Goal: Information Seeking & Learning: Learn about a topic

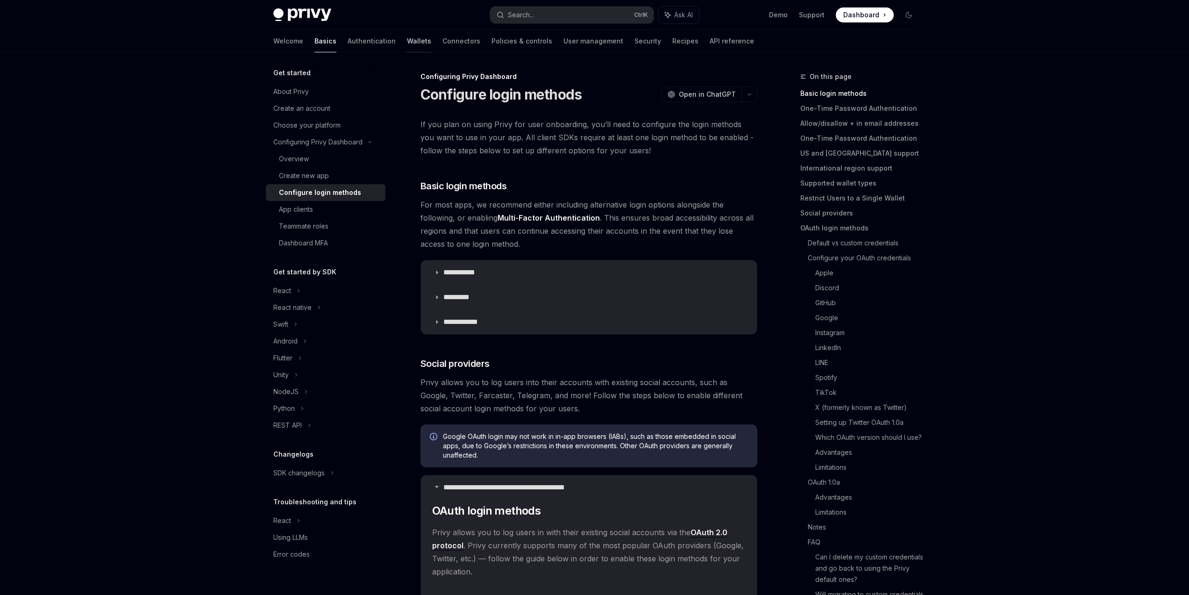
click at [407, 42] on link "Wallets" at bounding box center [419, 41] width 24 height 22
type textarea "*"
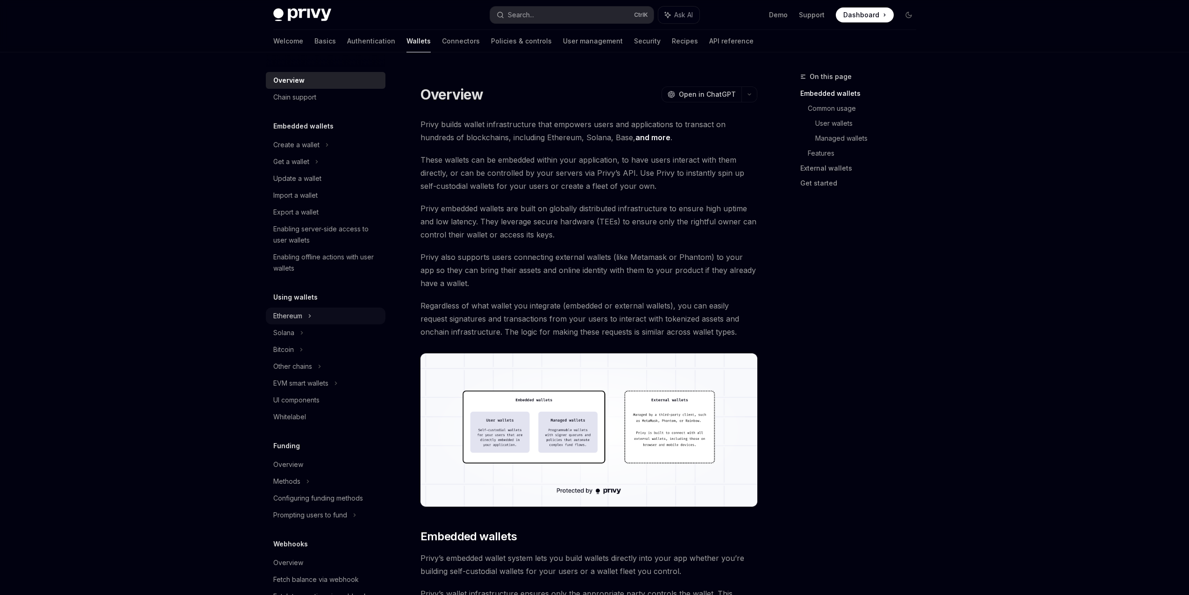
click at [347, 153] on div "Ethereum" at bounding box center [326, 144] width 120 height 17
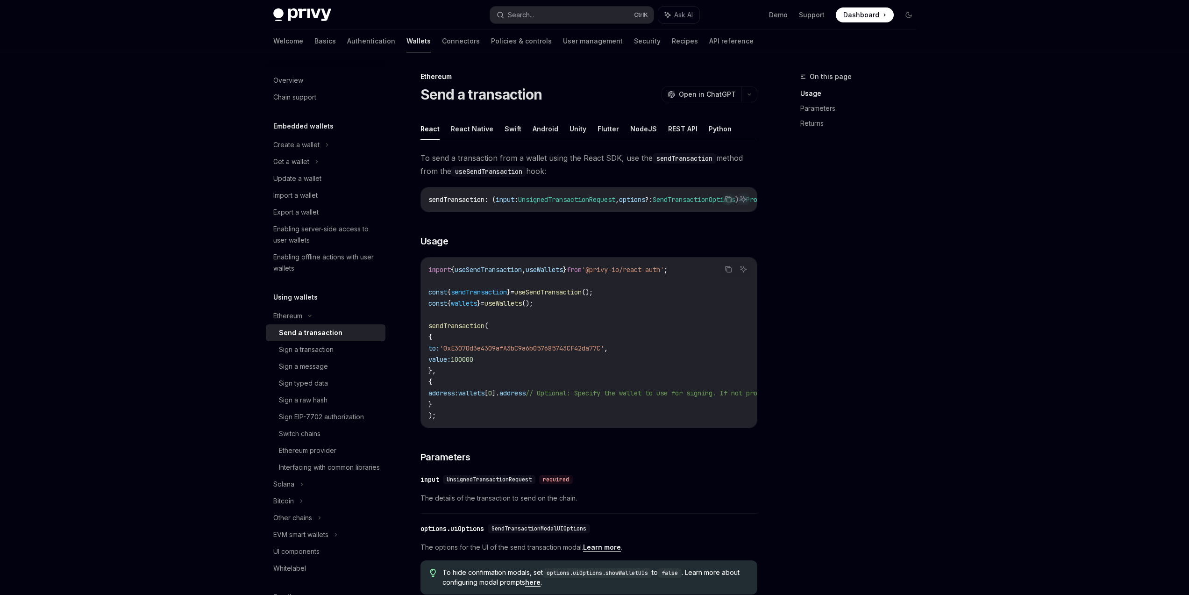
click at [343, 336] on div "Send a transaction" at bounding box center [329, 332] width 101 height 11
click at [315, 36] on link "Basics" at bounding box center [325, 41] width 21 height 22
type textarea "*"
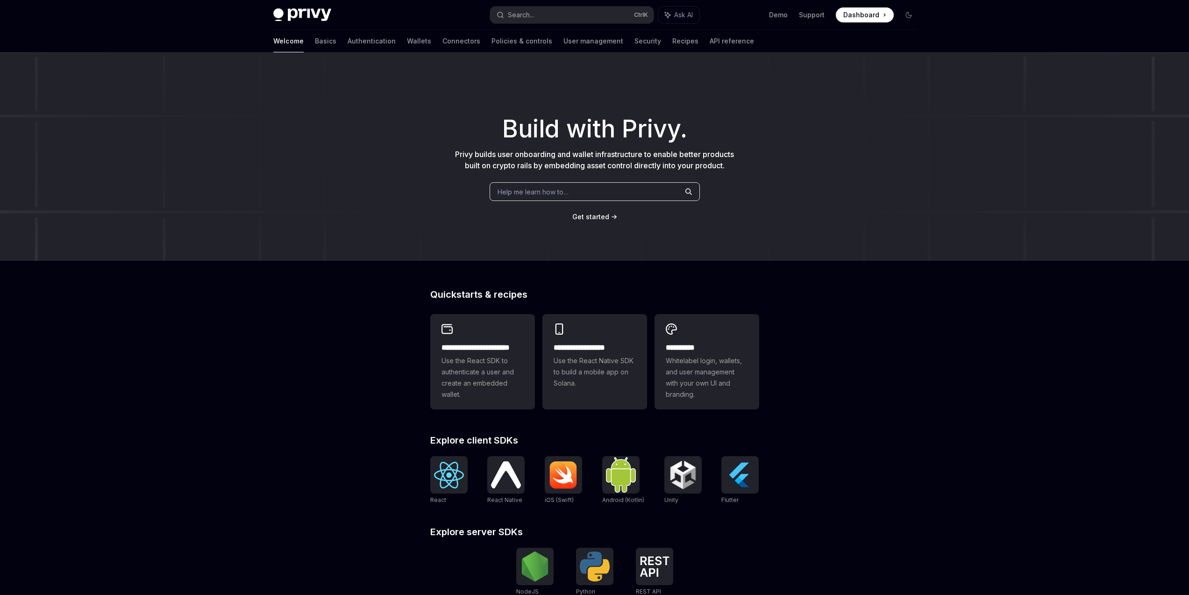
click at [566, 3] on div "Privy Docs home page Search... Ctrl K Ask AI Demo Support Dashboard Dashboard S…" at bounding box center [594, 15] width 643 height 30
click at [555, 17] on button "Search... Ctrl K" at bounding box center [572, 15] width 164 height 17
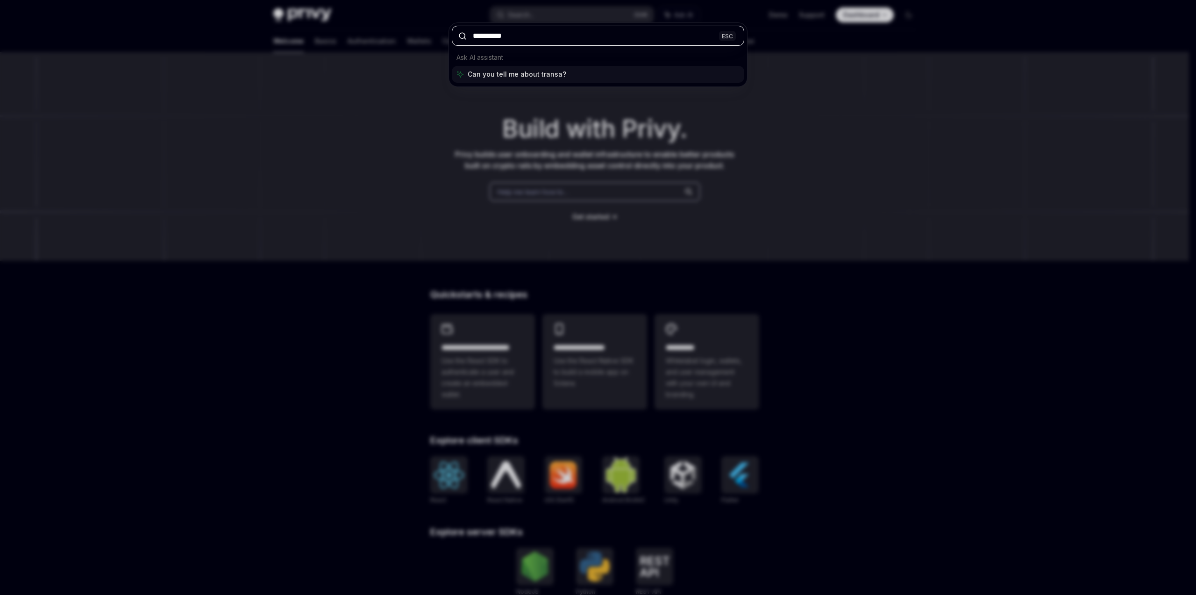
type input "**********"
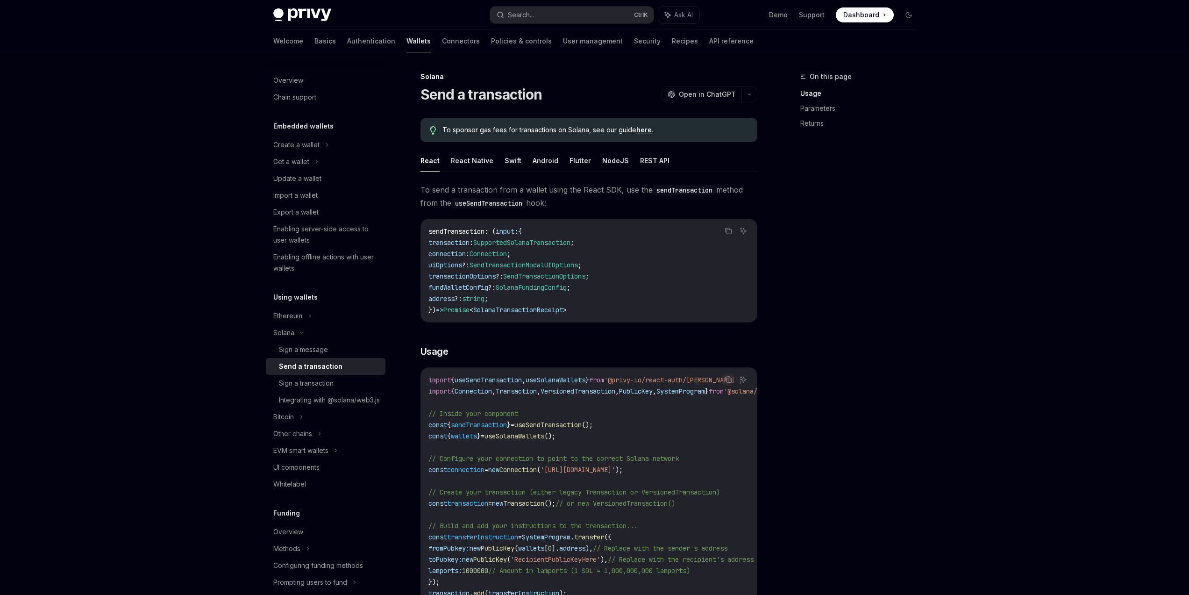
scroll to position [52, 0]
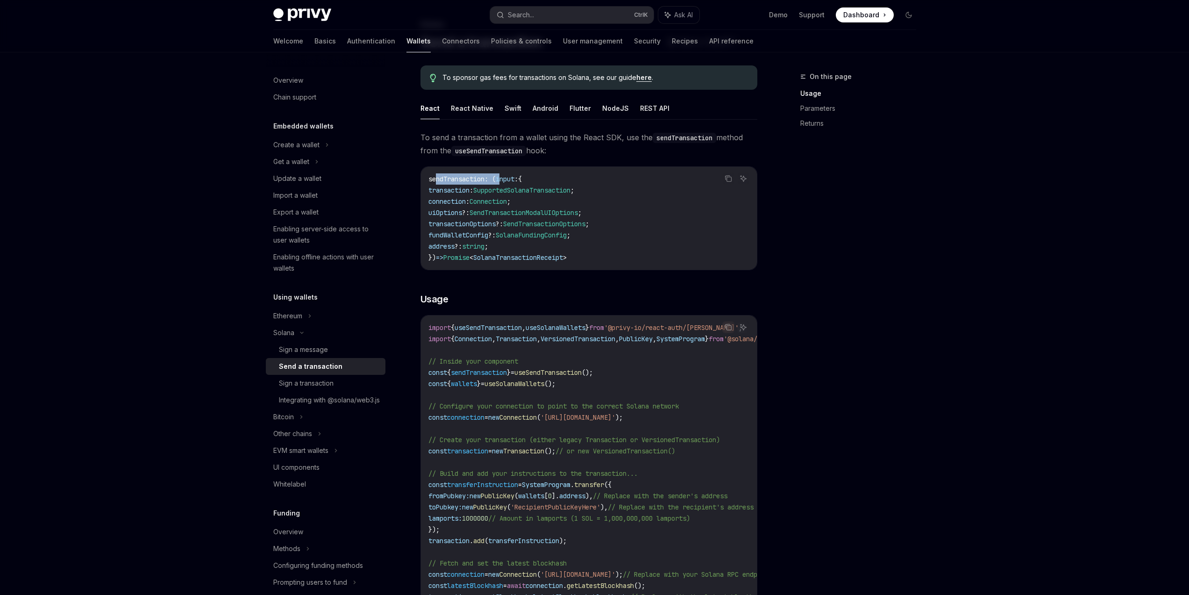
drag, startPoint x: 435, startPoint y: 178, endPoint x: 506, endPoint y: 183, distance: 70.7
click at [506, 183] on span "sendTransaction : ( input : {" at bounding box center [475, 179] width 93 height 8
click at [657, 214] on code "sendTransaction : ( input : { transaction : SupportedSolanaTransaction ; connec…" at bounding box center [589, 218] width 321 height 90
click at [841, 245] on div "On this page Usage Parameters Returns" at bounding box center [853, 333] width 142 height 524
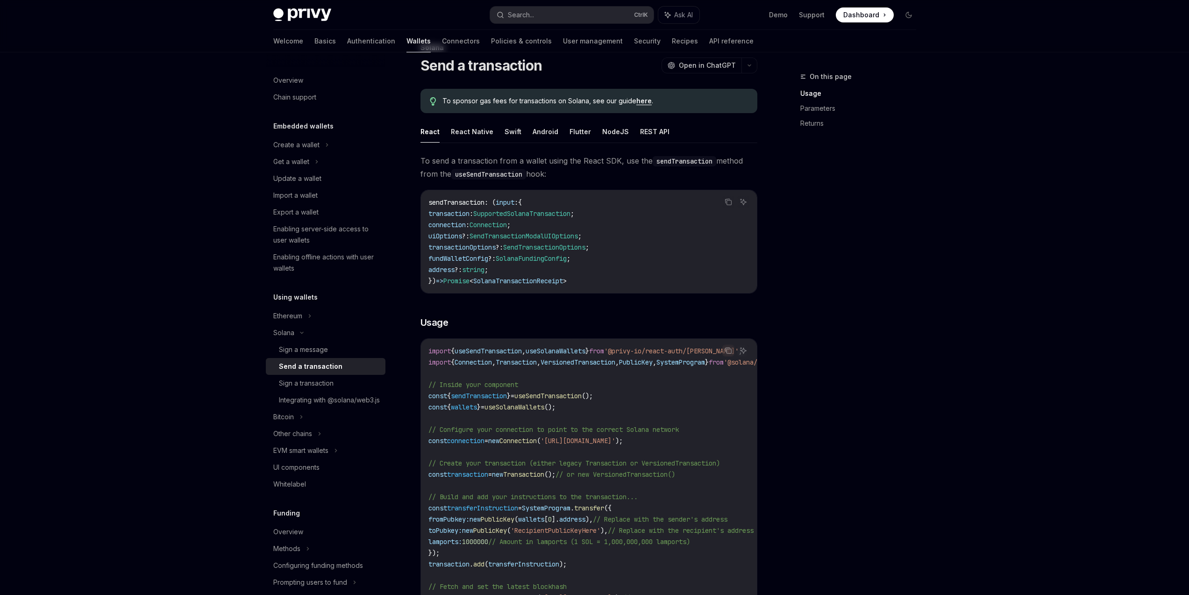
scroll to position [0, 0]
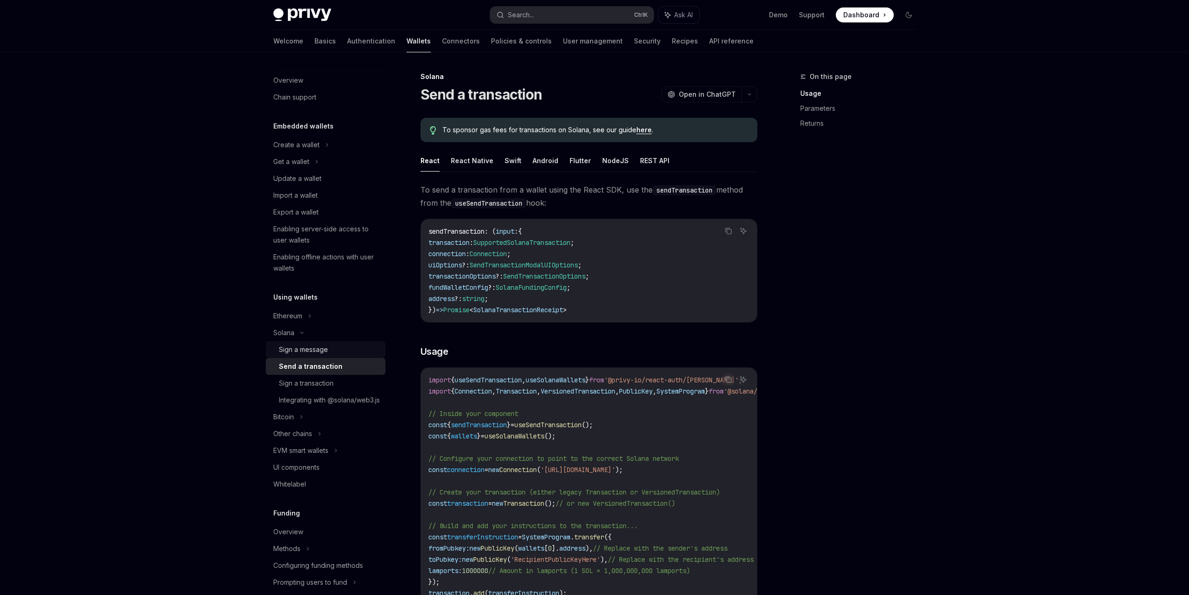
click at [332, 354] on div "Sign a message" at bounding box center [329, 349] width 101 height 11
click at [314, 153] on div "Ethereum" at bounding box center [326, 144] width 120 height 17
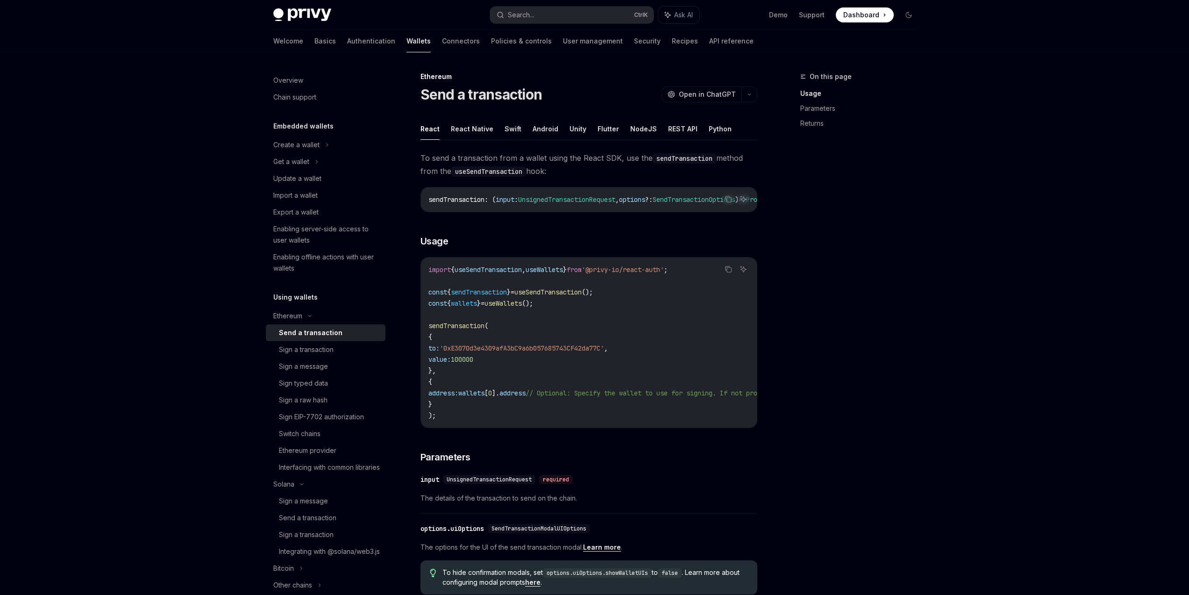
click at [346, 337] on div "Send a transaction" at bounding box center [329, 332] width 101 height 11
click at [355, 352] on div "Sign a transaction" at bounding box center [329, 349] width 101 height 11
click at [353, 336] on div "Send a transaction" at bounding box center [329, 332] width 101 height 11
click at [348, 351] on div "Sign a transaction" at bounding box center [329, 349] width 101 height 11
click at [353, 336] on div "Send a transaction" at bounding box center [329, 332] width 101 height 11
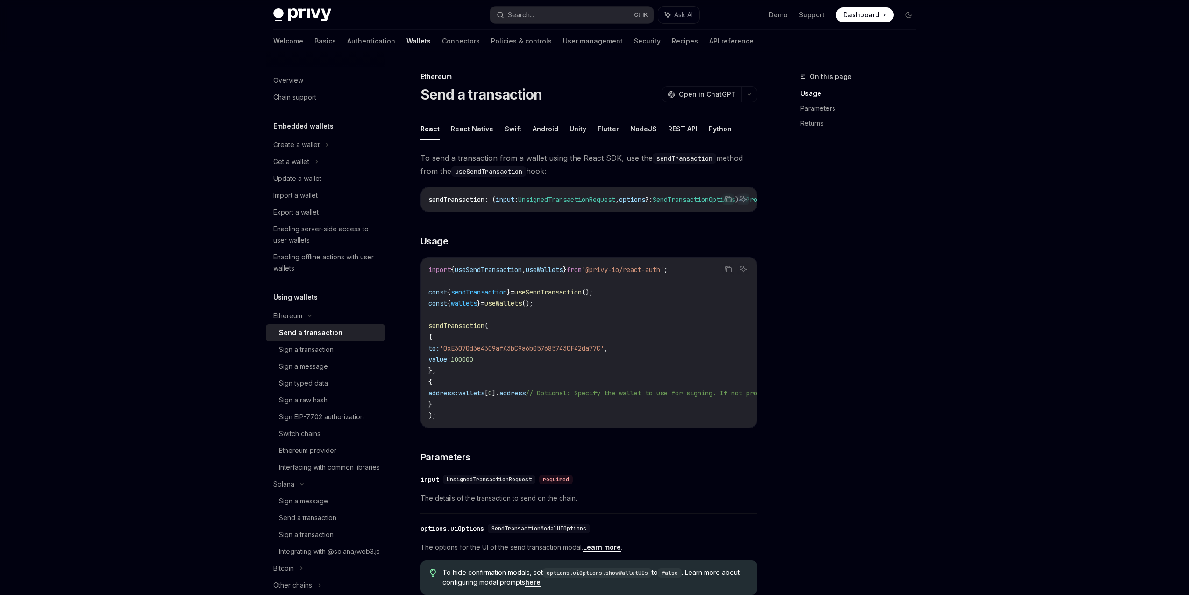
click at [861, 329] on div "On this page Usage Parameters Returns" at bounding box center [853, 333] width 142 height 524
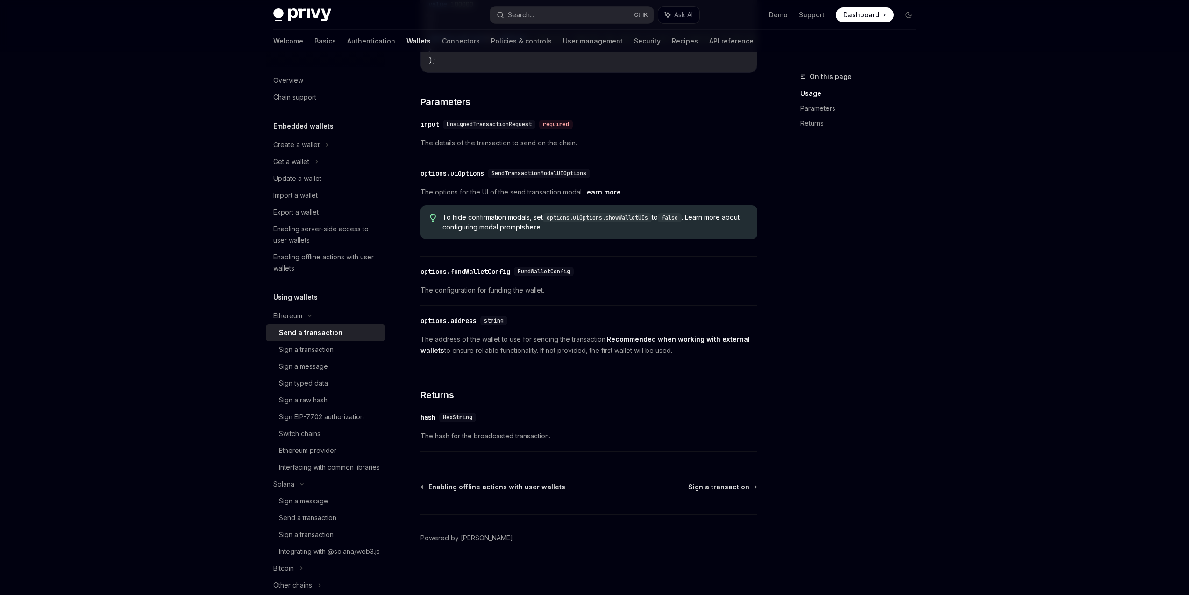
scroll to position [363, 0]
click at [303, 451] on div "Ethereum provider" at bounding box center [307, 450] width 57 height 11
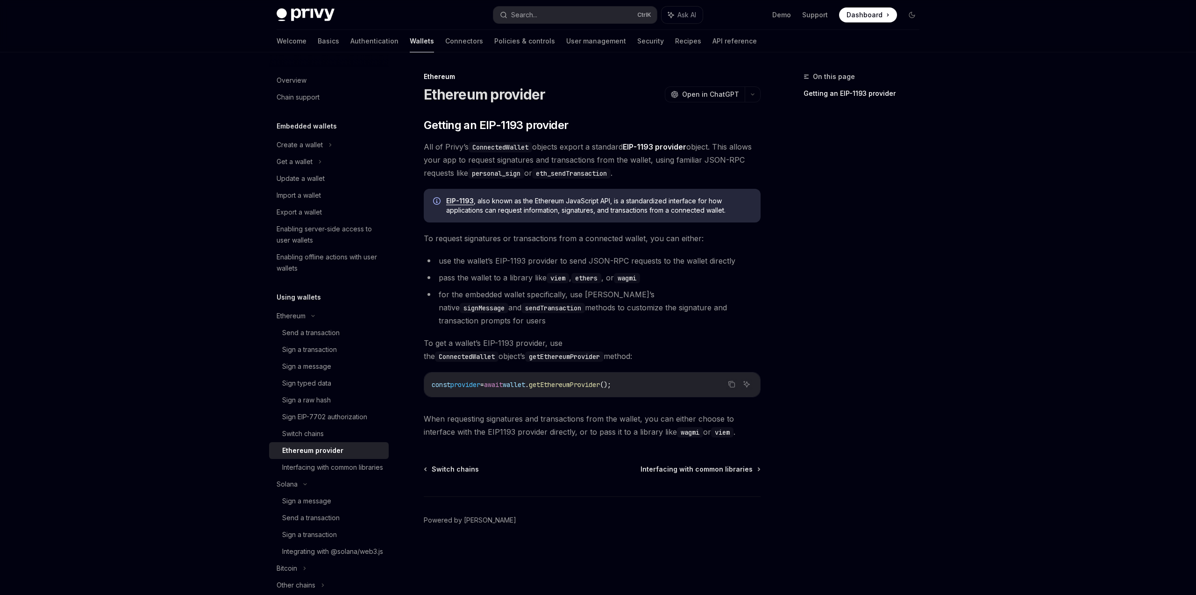
click at [884, 392] on div "On this page Getting an EIP-1193 provider" at bounding box center [856, 333] width 142 height 524
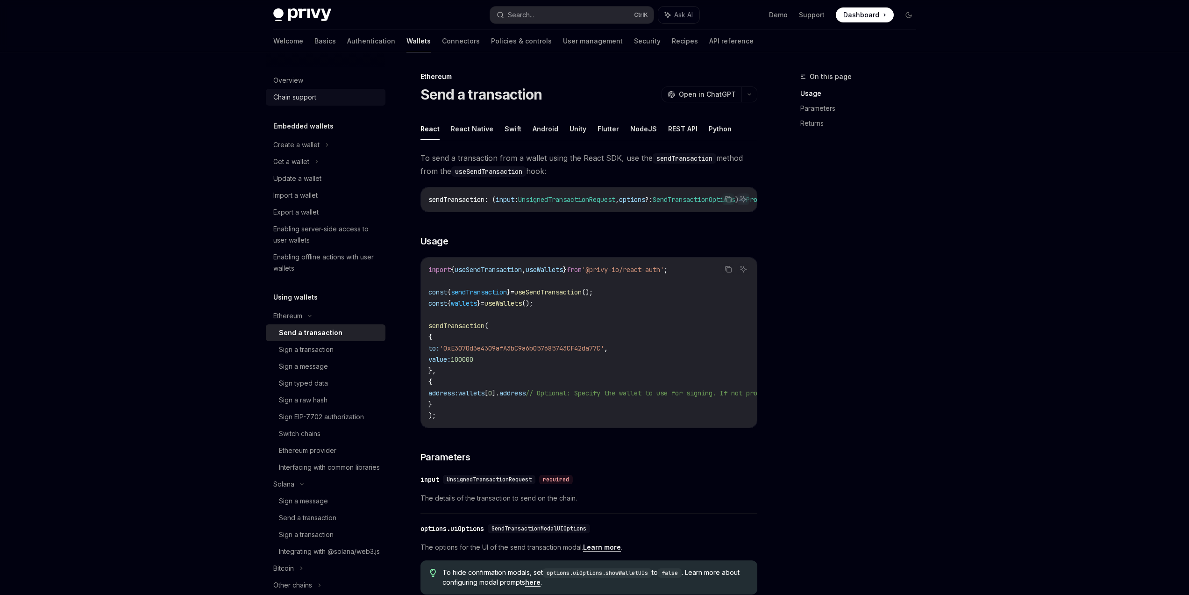
click at [288, 98] on div "Chain support" at bounding box center [294, 97] width 43 height 11
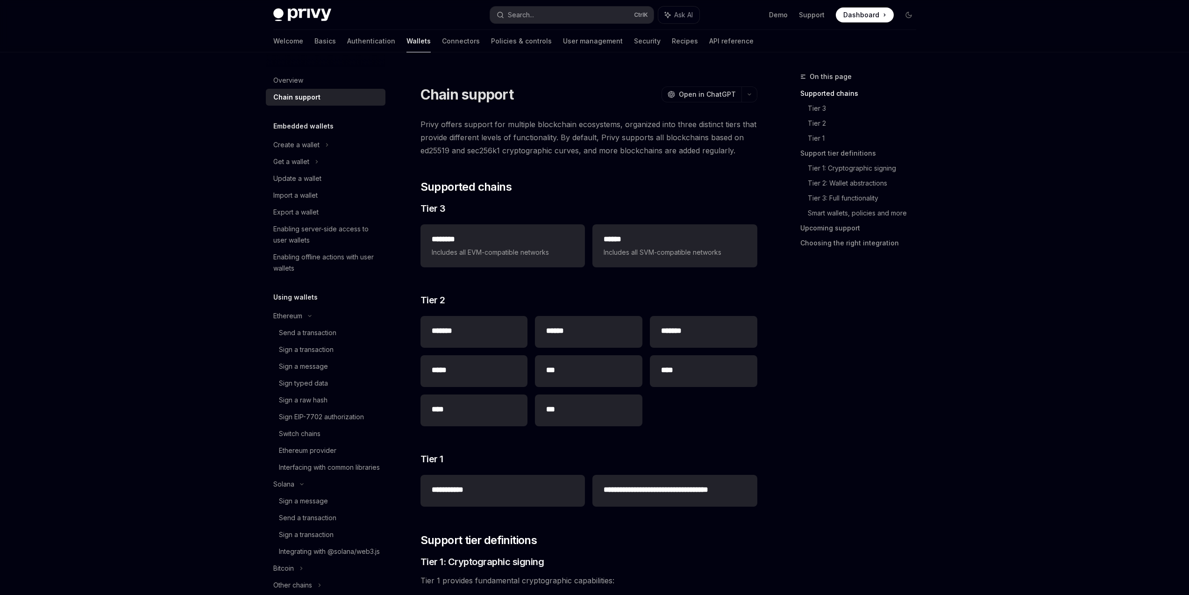
click at [843, 359] on div "On this page Supported chains Tier 3 Tier 2 Tier 1 Support tier definitions Tie…" at bounding box center [853, 333] width 142 height 524
click at [553, 250] on span "Includes all EVM-compatible networks" at bounding box center [503, 252] width 142 height 11
type textarea "*"
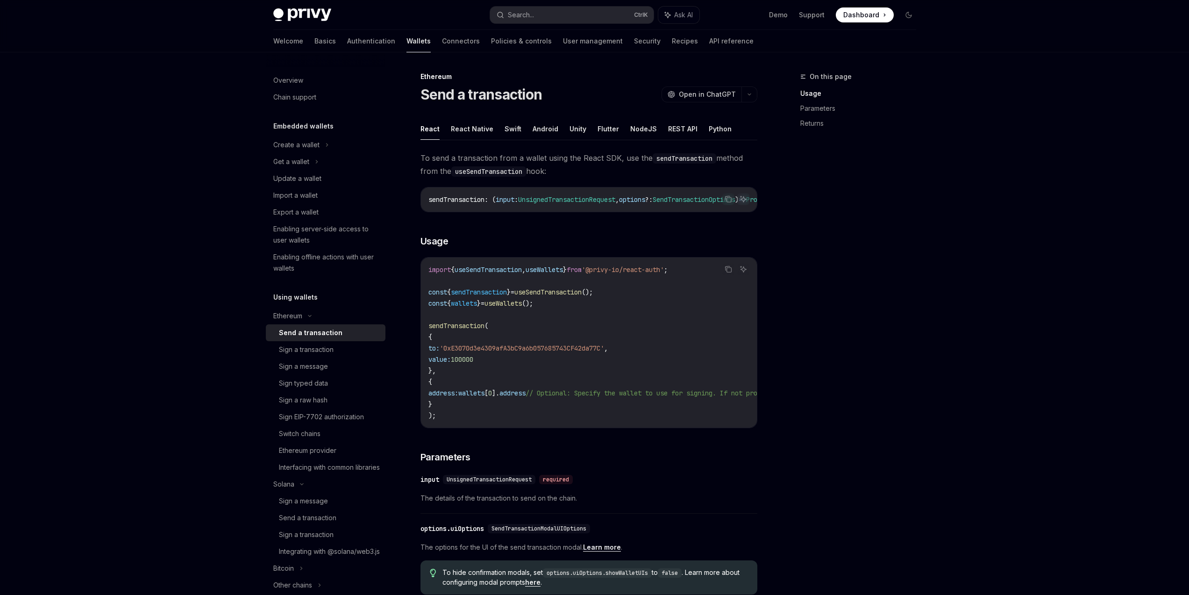
click at [545, 25] on div "Privy Docs home page Search... Ctrl K Ask AI Demo Support Dashboard Dashboard S…" at bounding box center [594, 15] width 643 height 30
click at [547, 19] on button "Search... Ctrl K" at bounding box center [572, 15] width 164 height 17
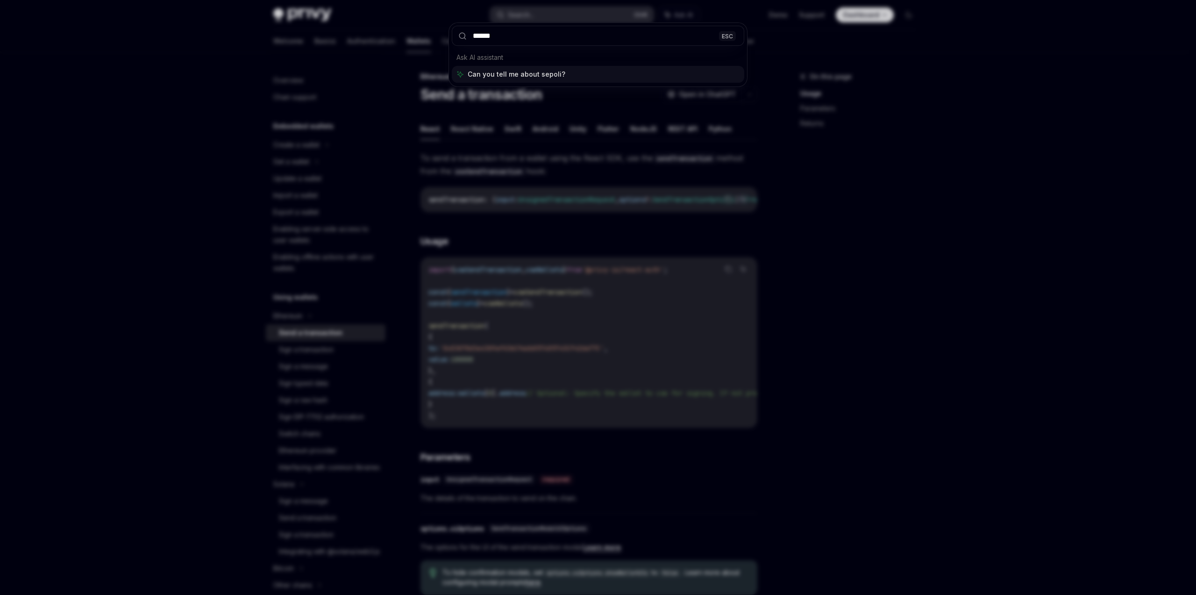
type input "*******"
type textarea "*"
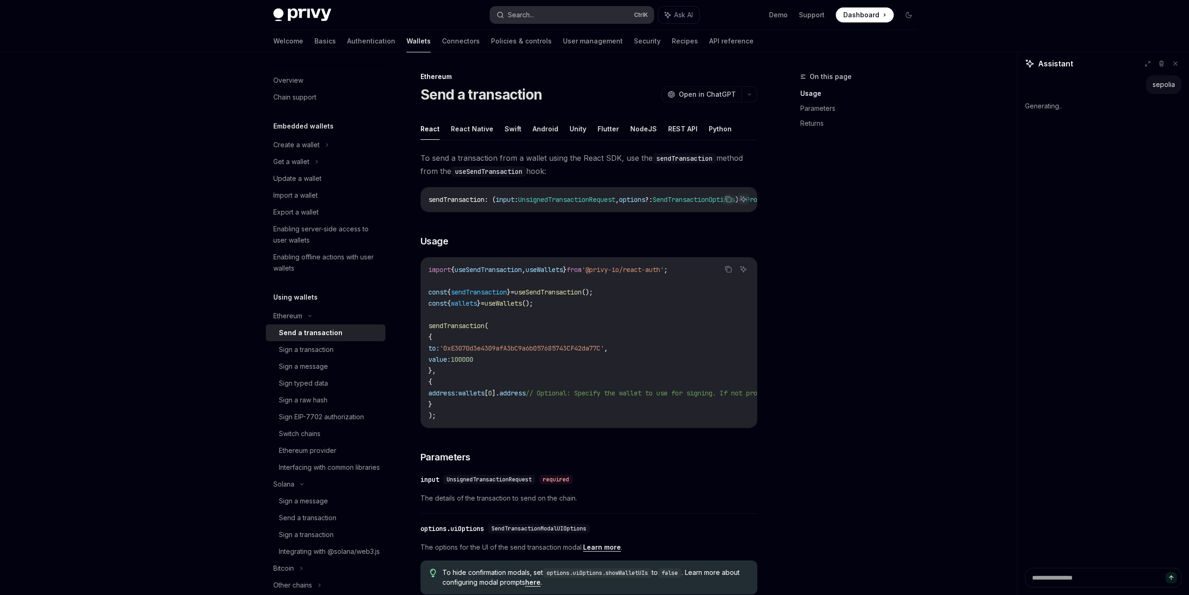
click at [547, 19] on button "Search... Ctrl K" at bounding box center [572, 15] width 164 height 17
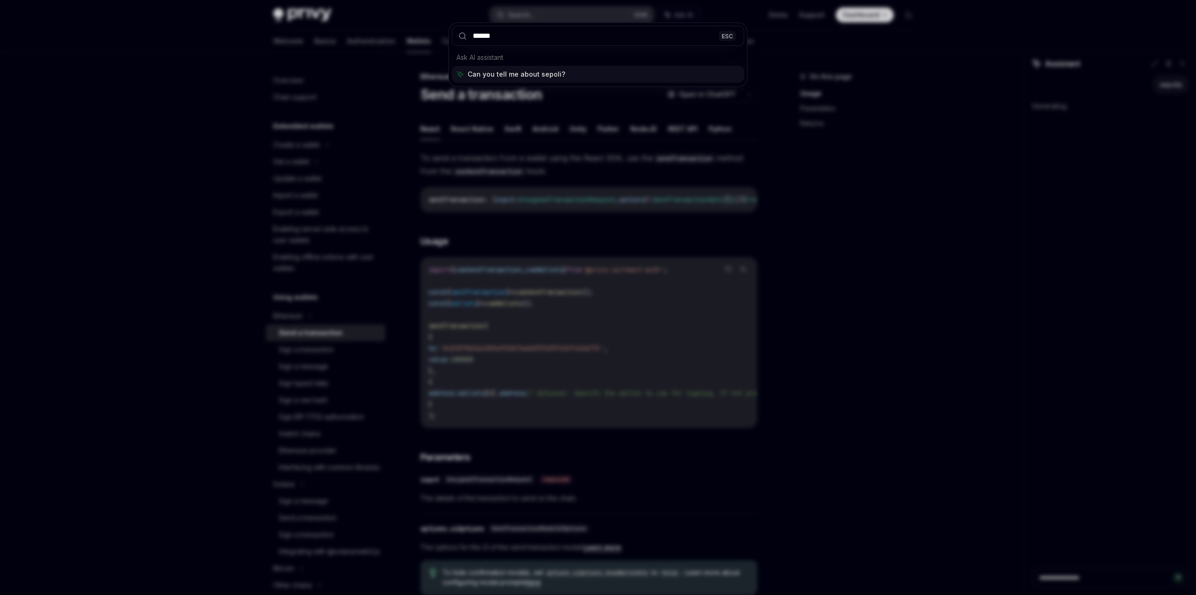
type input "*******"
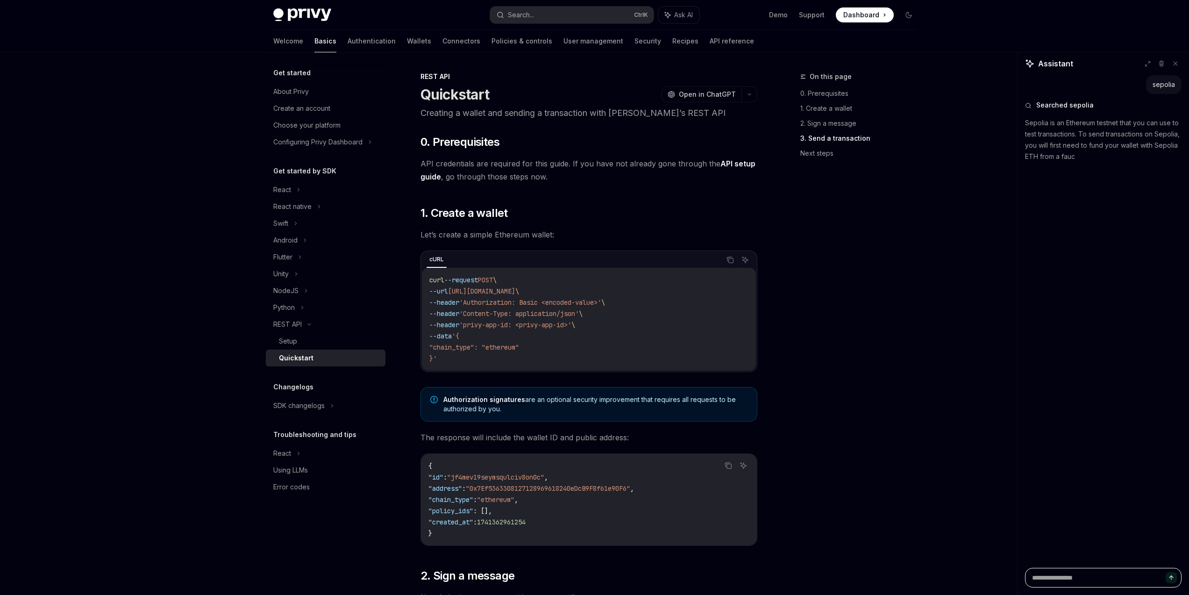
scroll to position [865, 0]
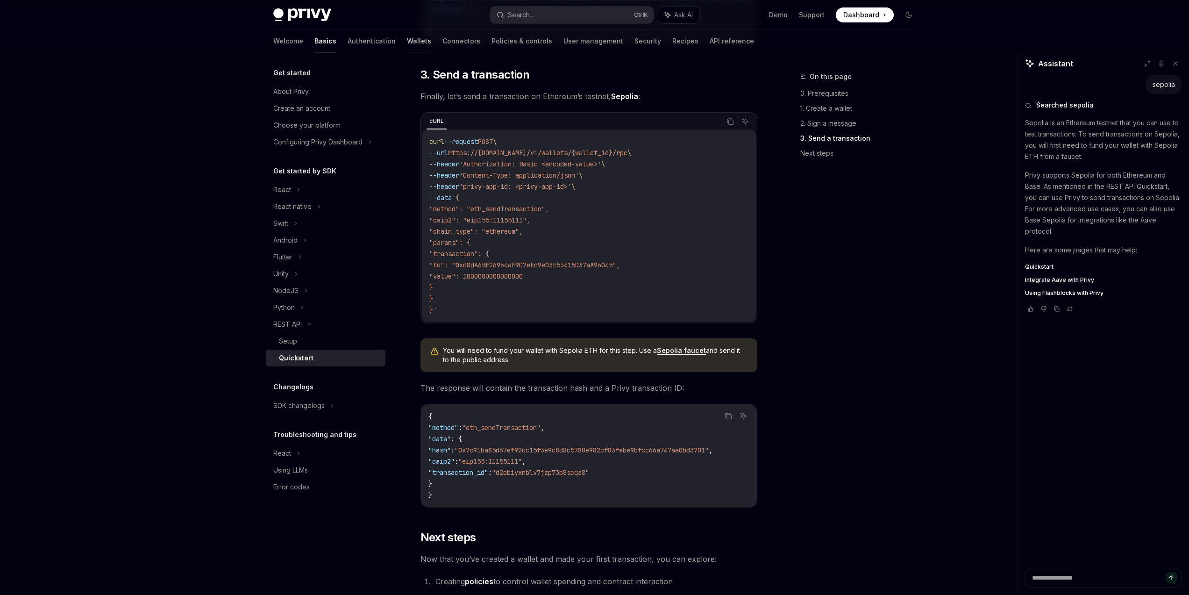
click at [407, 43] on link "Wallets" at bounding box center [419, 41] width 24 height 22
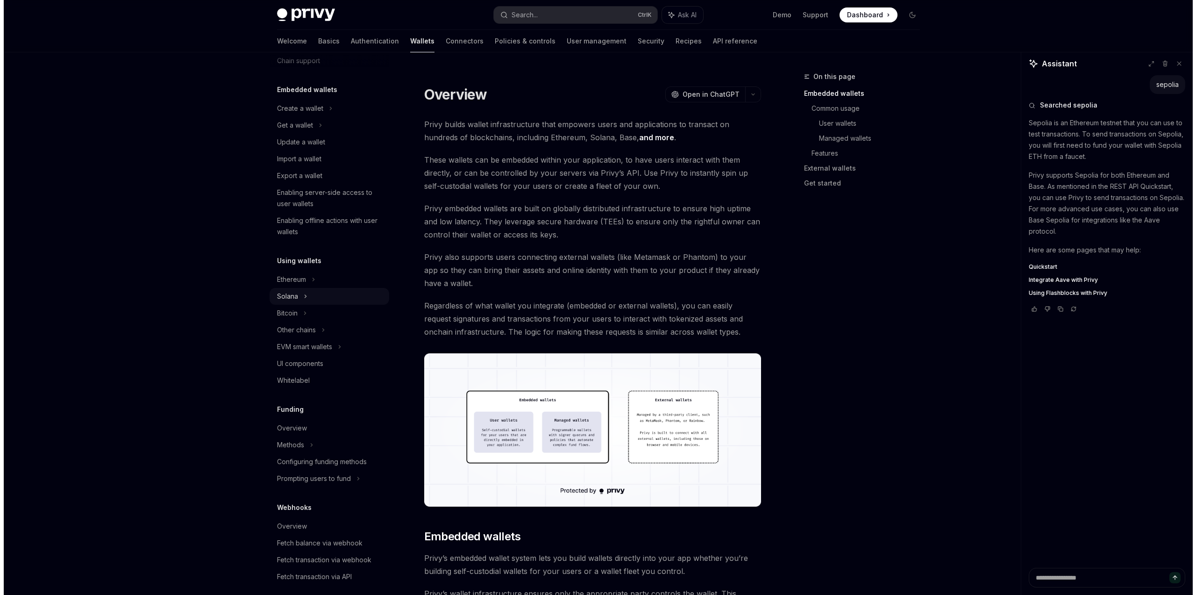
scroll to position [56, 0]
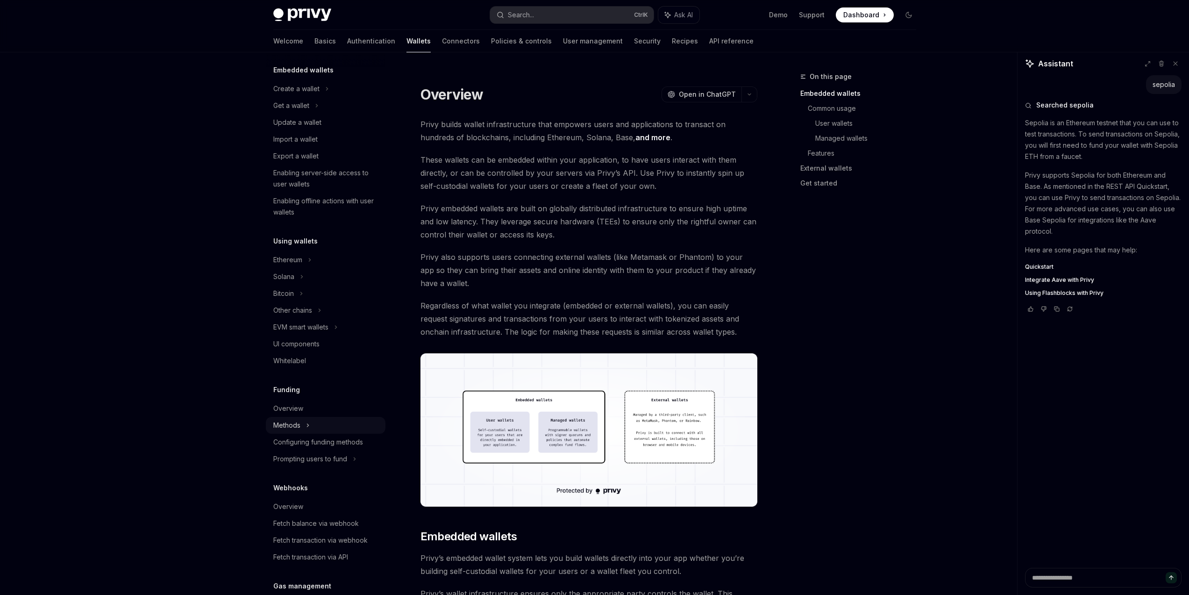
click at [304, 114] on div "Methods" at bounding box center [326, 105] width 120 height 17
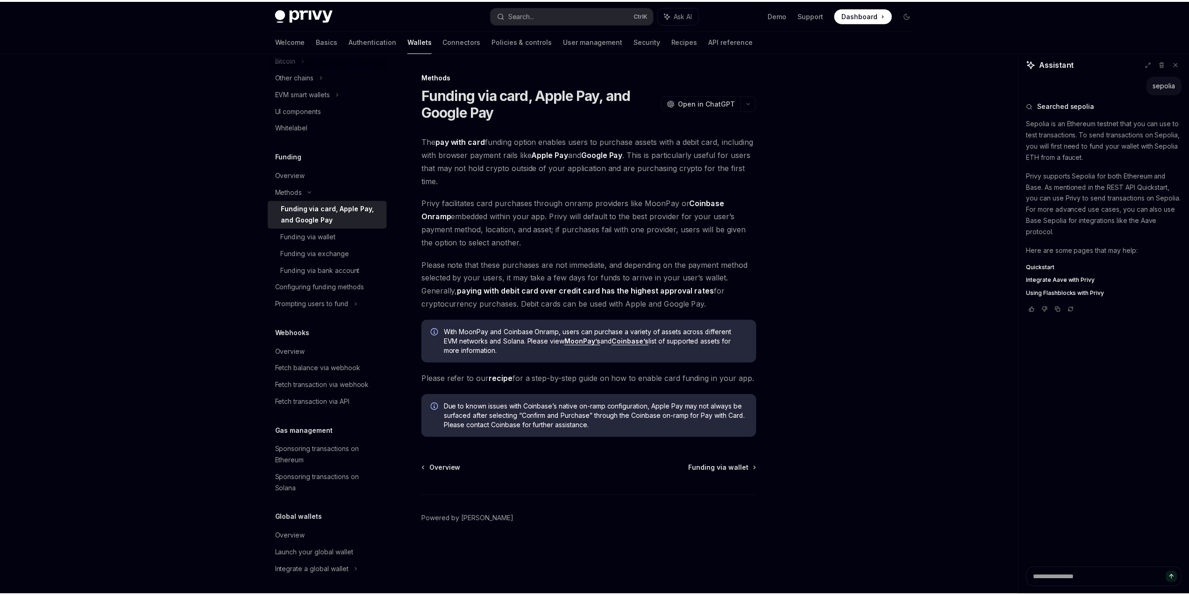
scroll to position [292, 0]
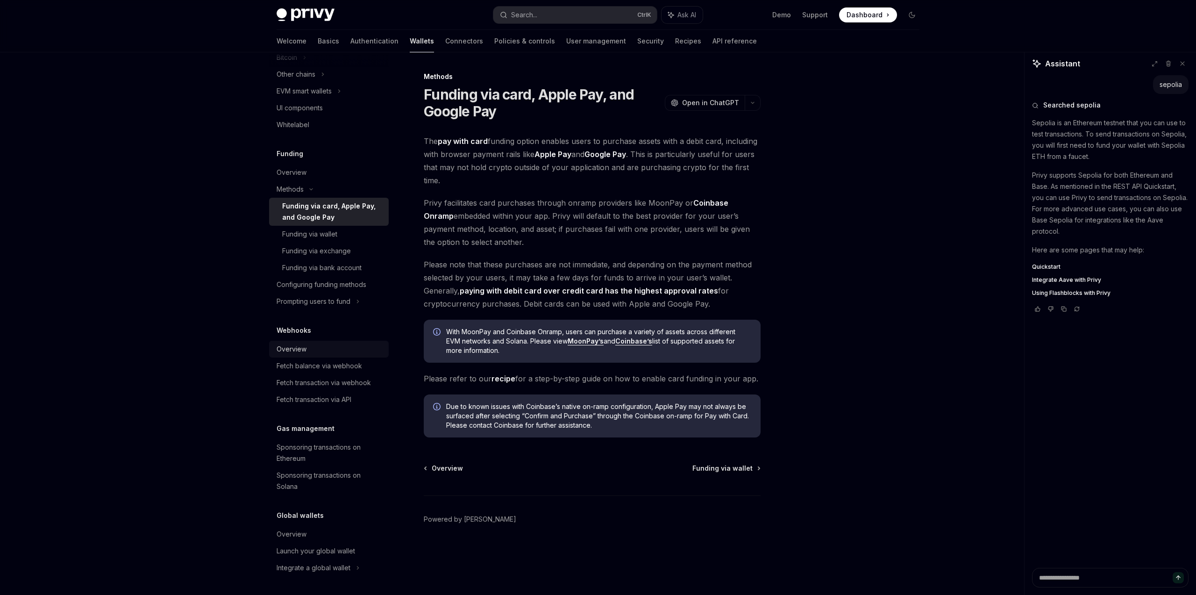
click at [349, 351] on div "Overview" at bounding box center [330, 349] width 107 height 11
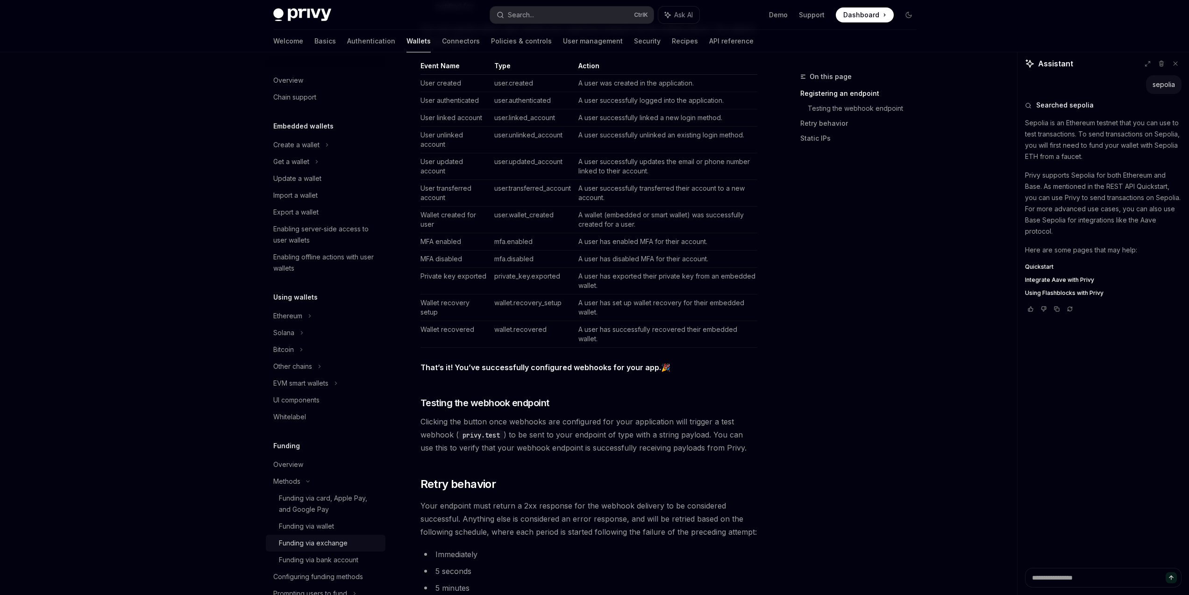
scroll to position [280, 0]
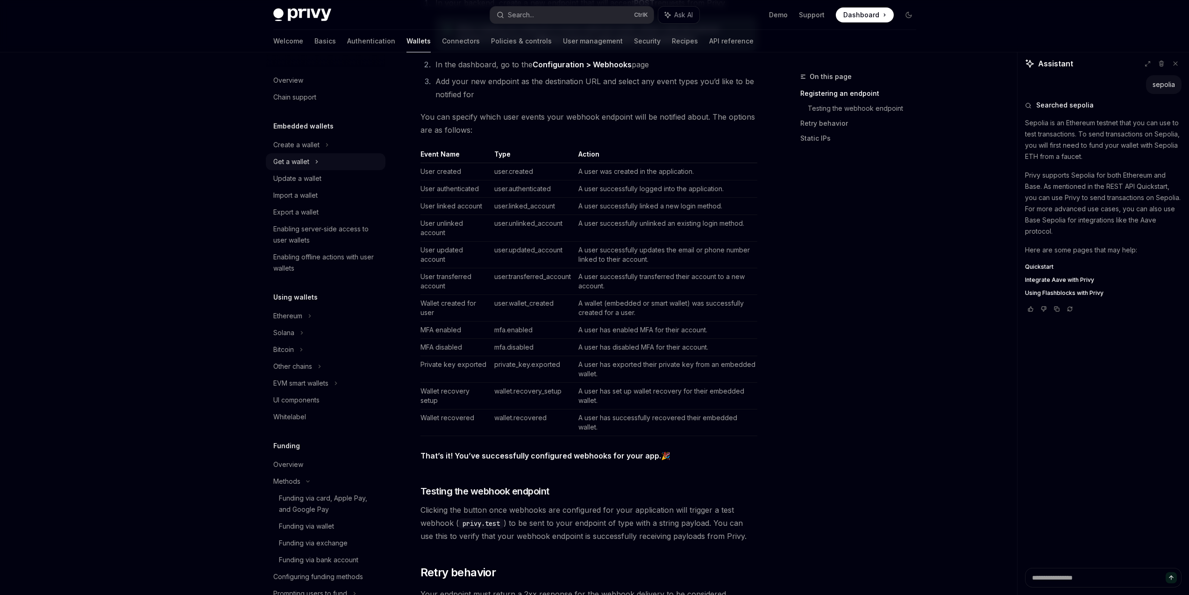
click at [299, 166] on div "Get a wallet" at bounding box center [291, 161] width 36 height 11
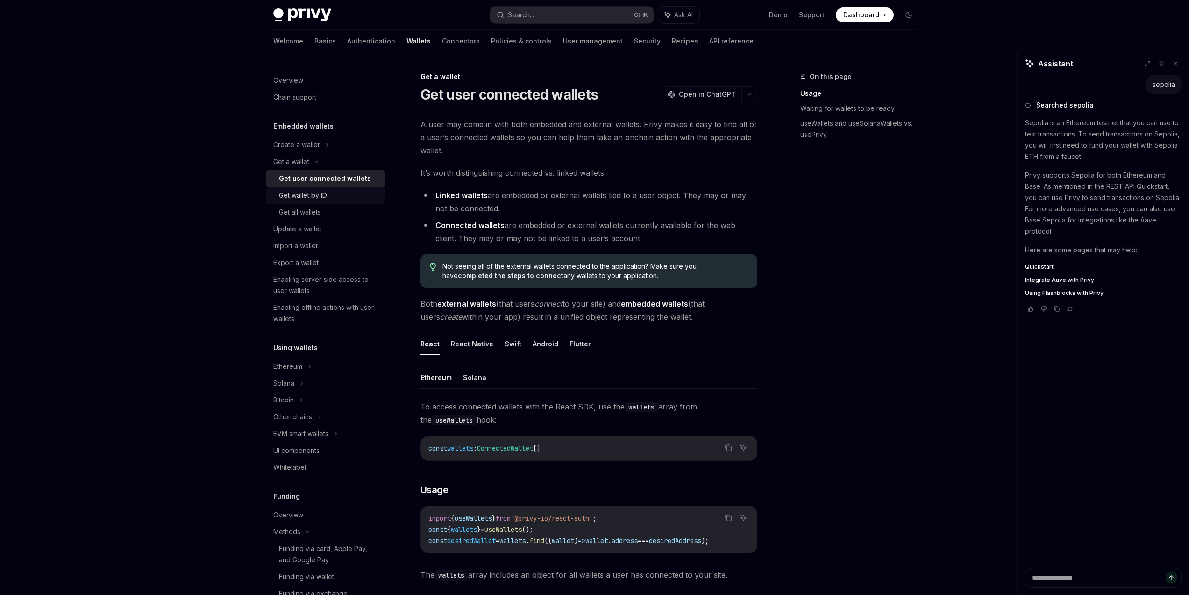
click at [350, 194] on div "Get wallet by ID" at bounding box center [329, 195] width 101 height 11
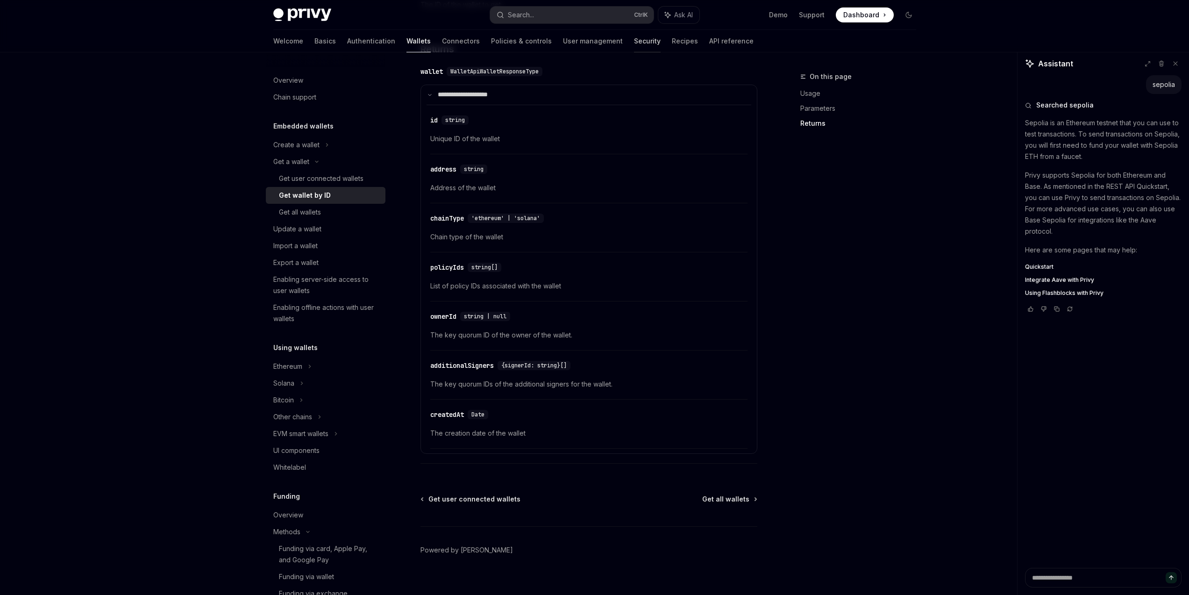
click at [634, 45] on link "Security" at bounding box center [647, 41] width 27 height 22
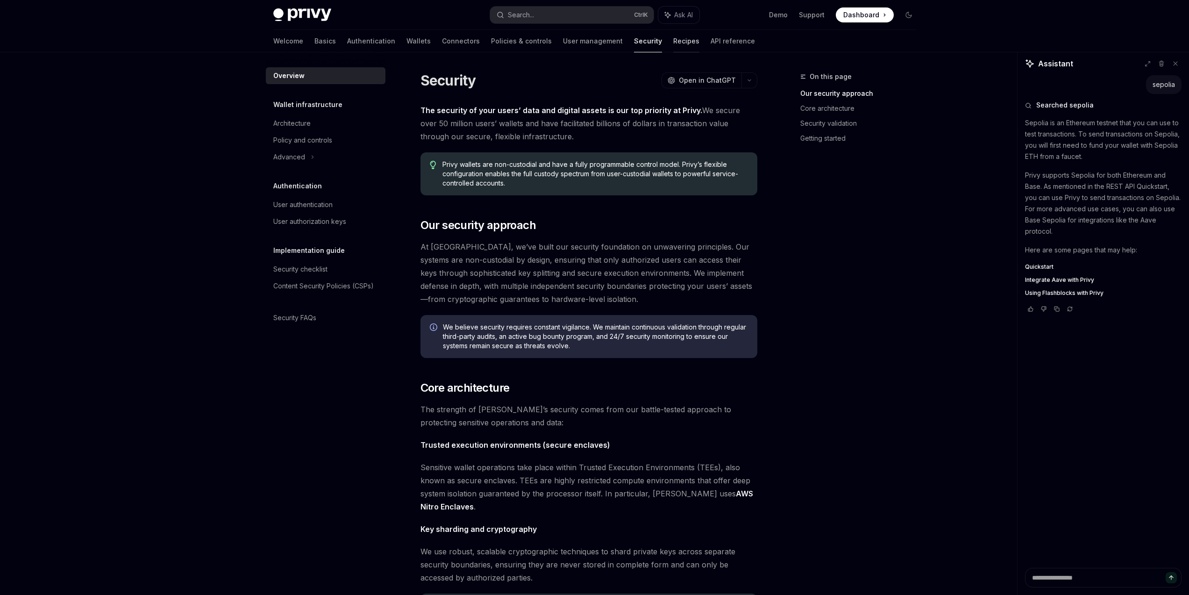
click at [673, 45] on link "Recipes" at bounding box center [686, 41] width 26 height 22
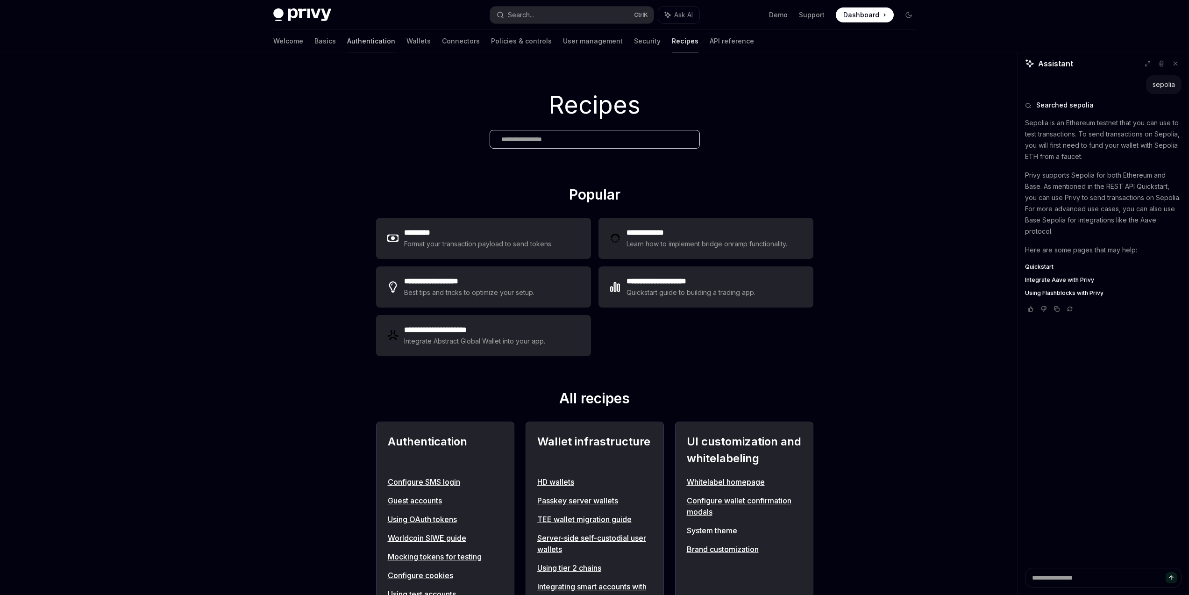
click at [347, 43] on link "Authentication" at bounding box center [371, 41] width 48 height 22
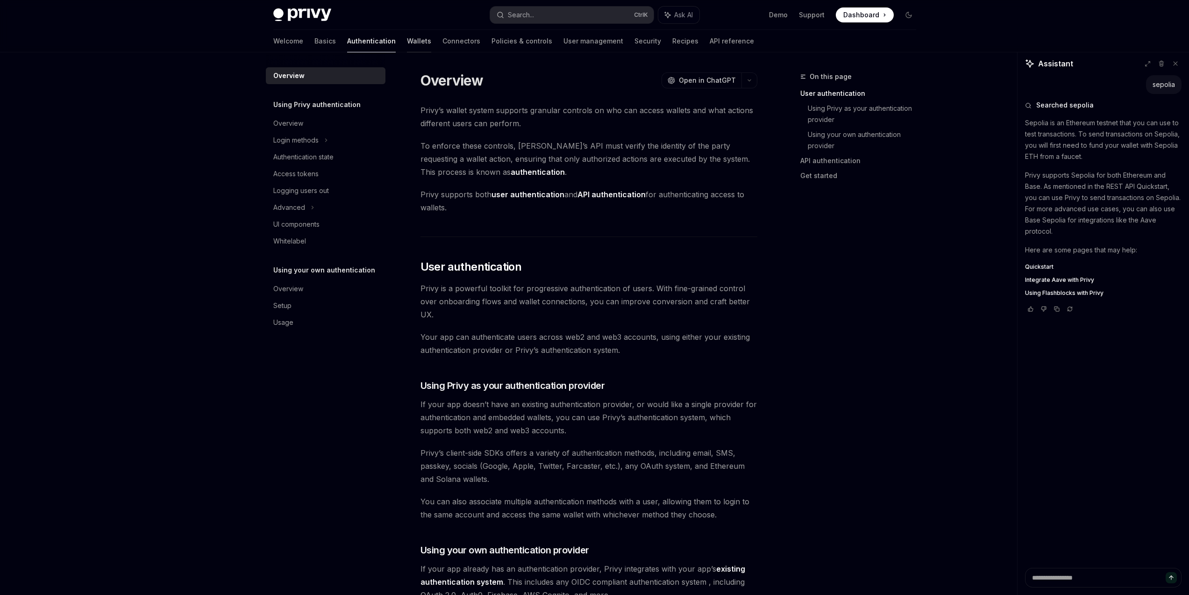
click at [407, 41] on link "Wallets" at bounding box center [419, 41] width 24 height 22
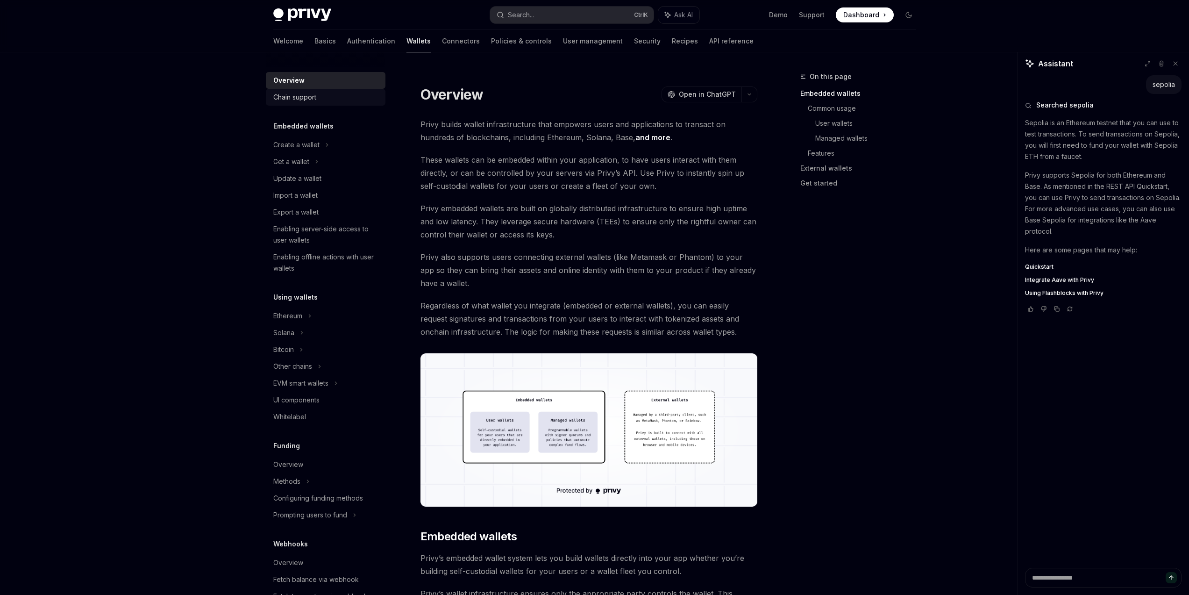
click at [320, 102] on div "Chain support" at bounding box center [326, 97] width 107 height 11
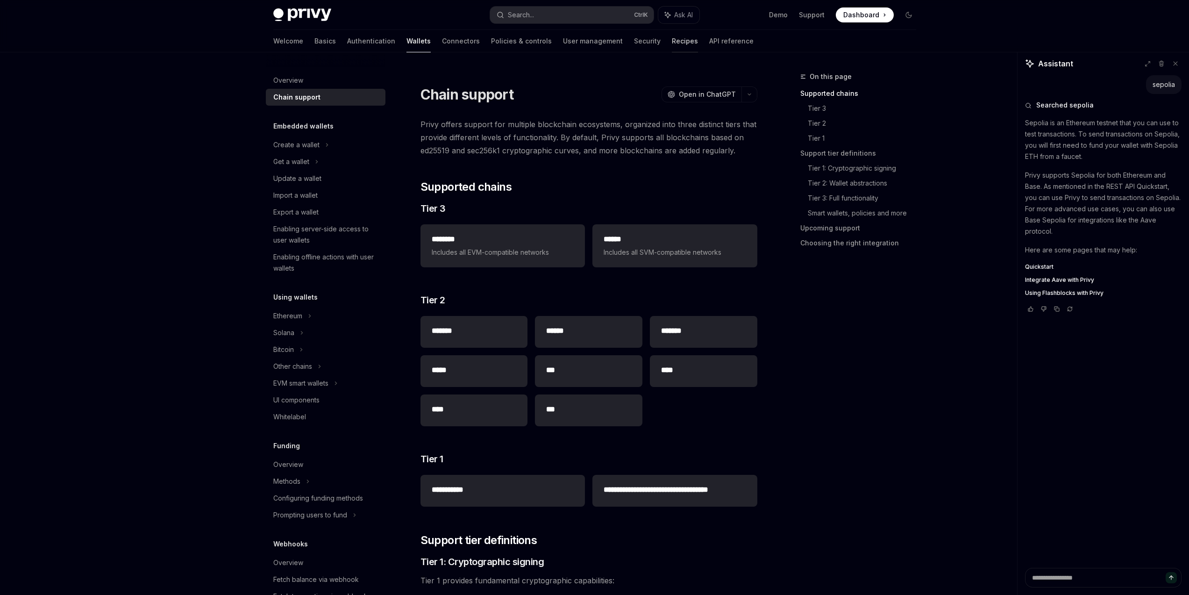
click at [672, 43] on link "Recipes" at bounding box center [685, 41] width 26 height 22
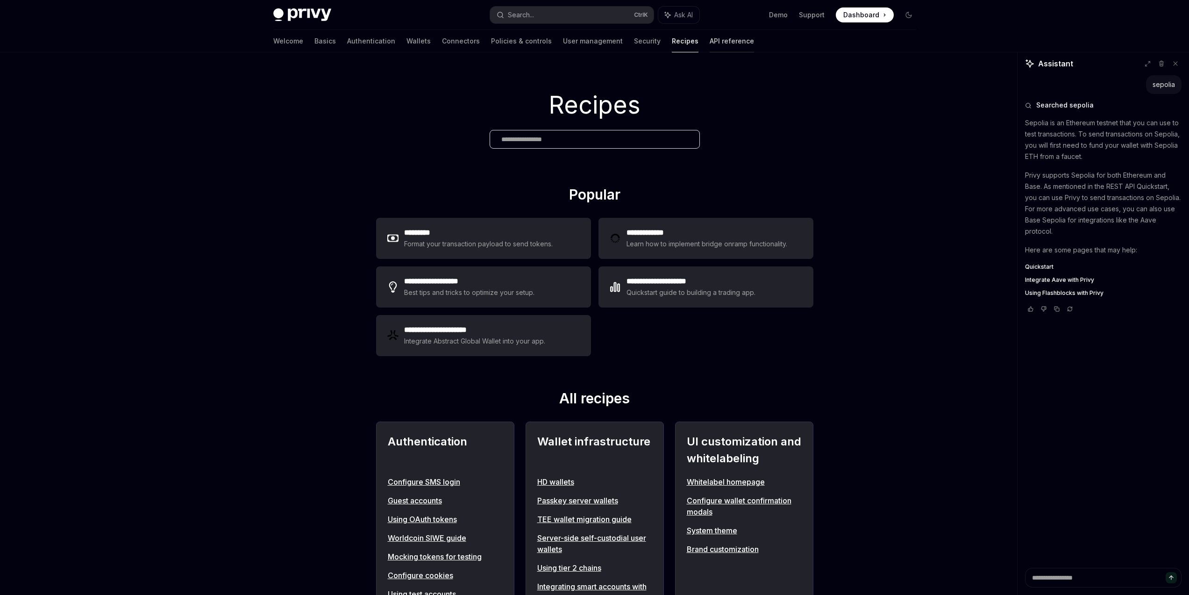
click at [710, 40] on link "API reference" at bounding box center [732, 41] width 44 height 22
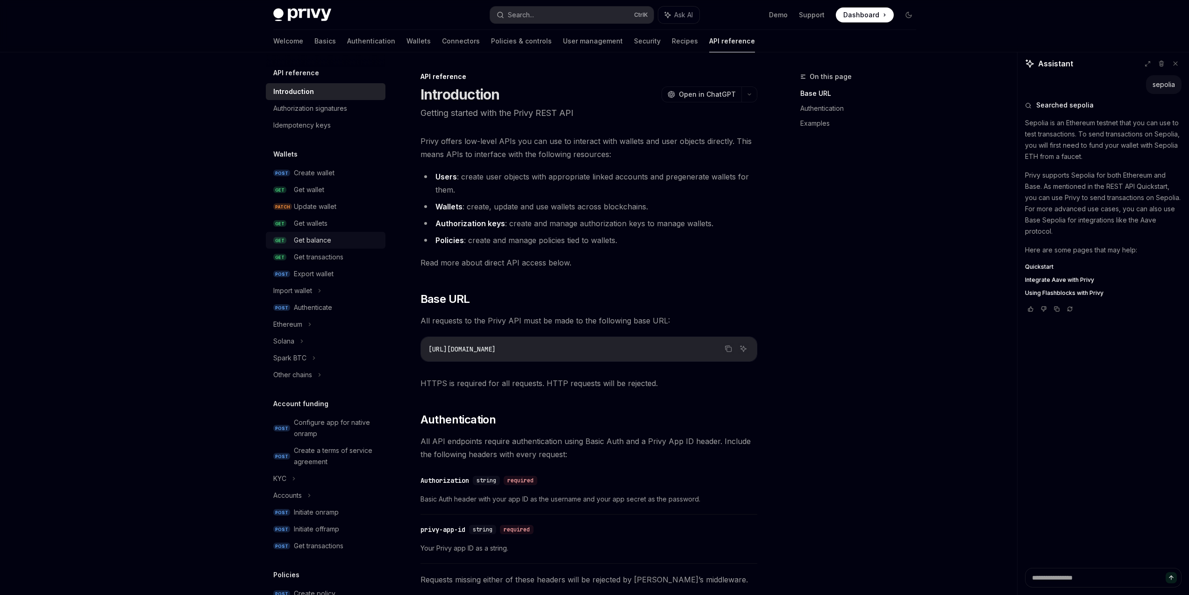
click at [336, 239] on div "Get balance" at bounding box center [337, 240] width 86 height 11
type textarea "*"
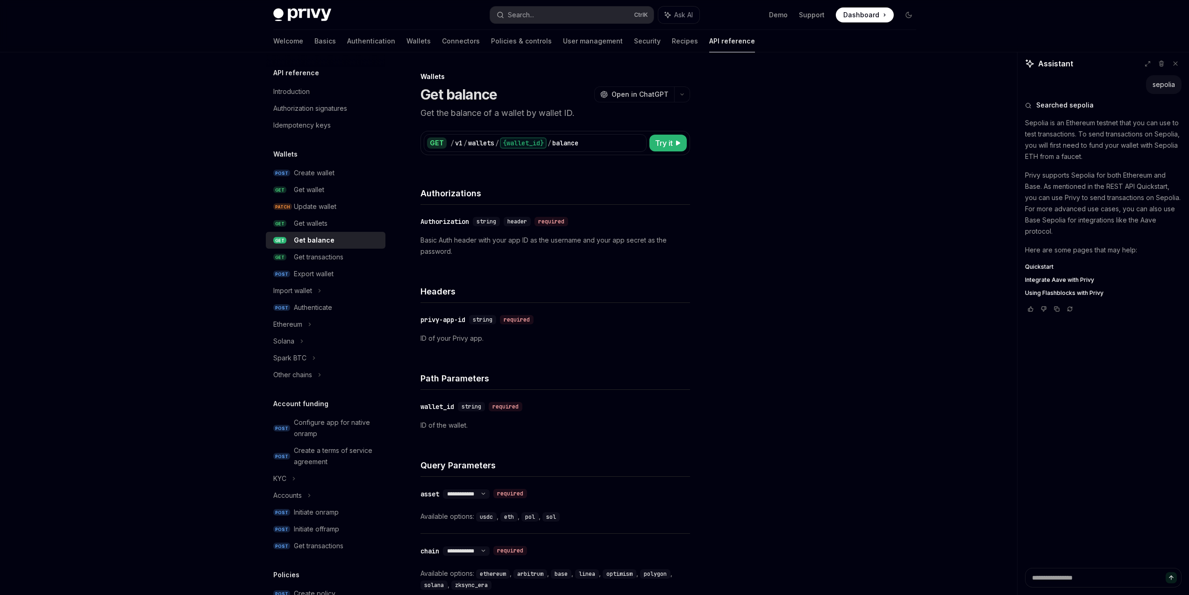
click at [680, 278] on div "Headers" at bounding box center [556, 285] width 270 height 35
click at [534, 7] on button "Search... Ctrl K" at bounding box center [572, 15] width 164 height 17
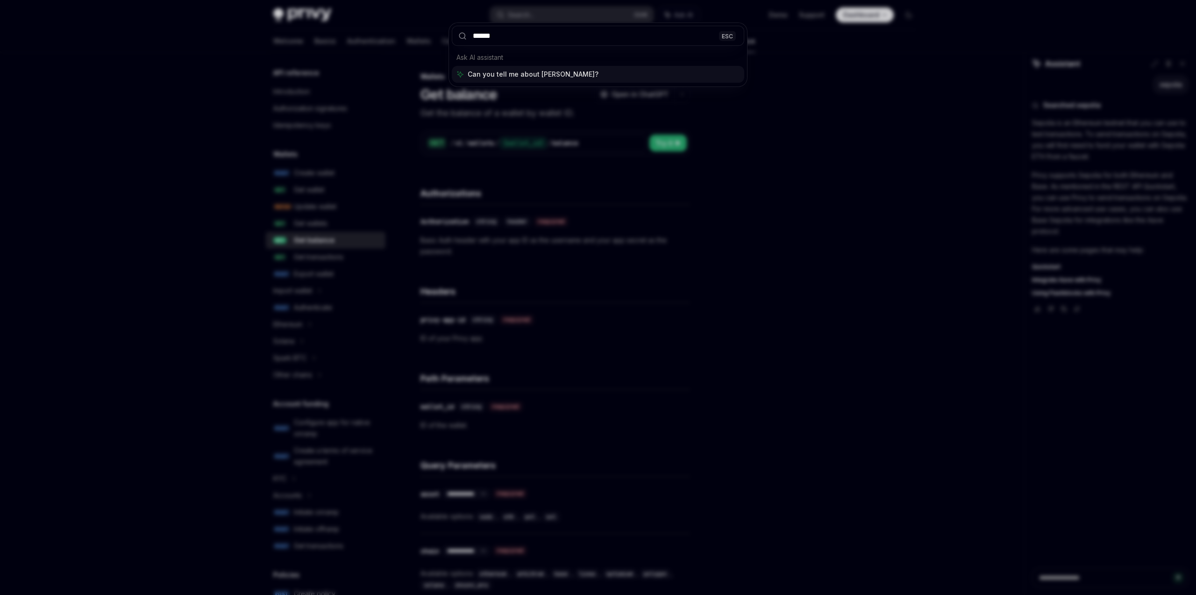
type input "*******"
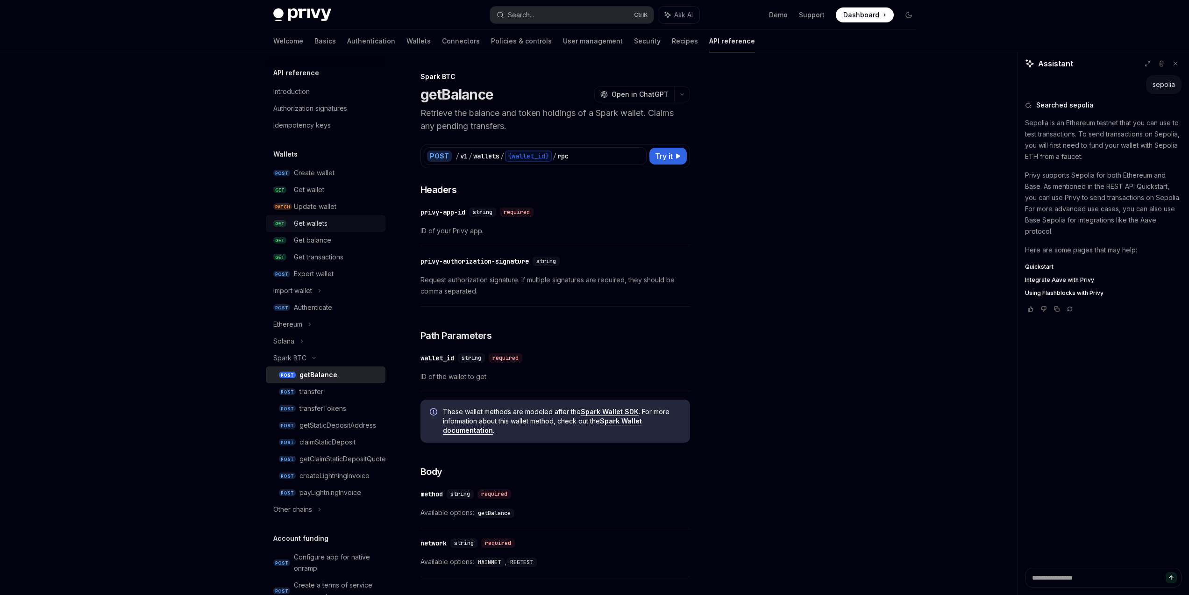
click at [349, 223] on div "Get wallets" at bounding box center [337, 223] width 86 height 11
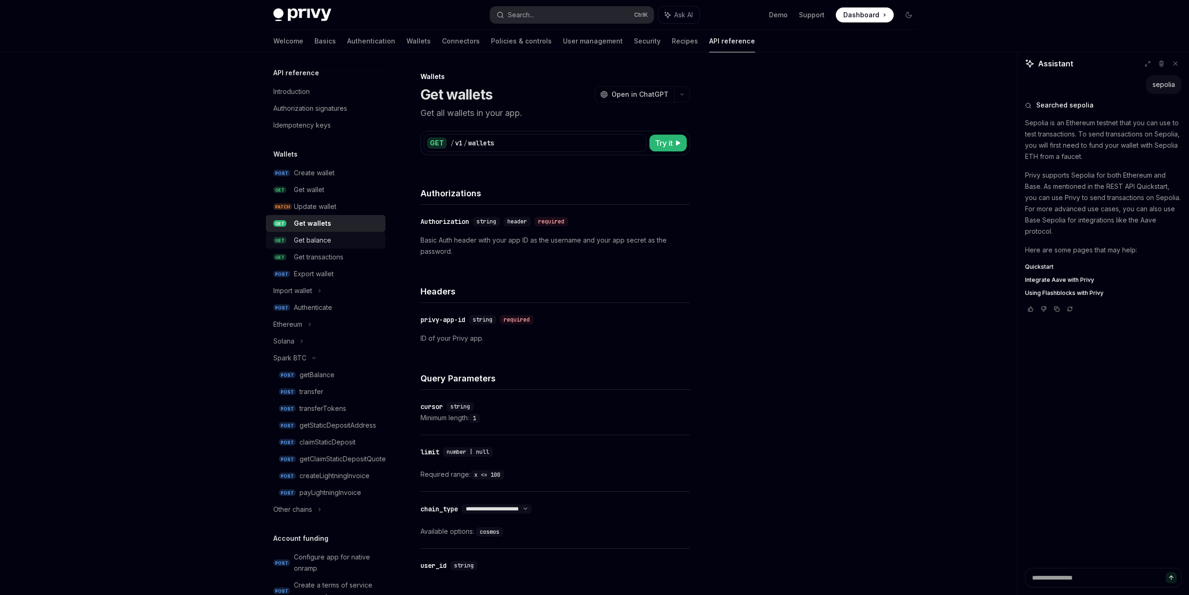
click at [344, 240] on div "Get balance" at bounding box center [337, 240] width 86 height 11
type textarea "*"
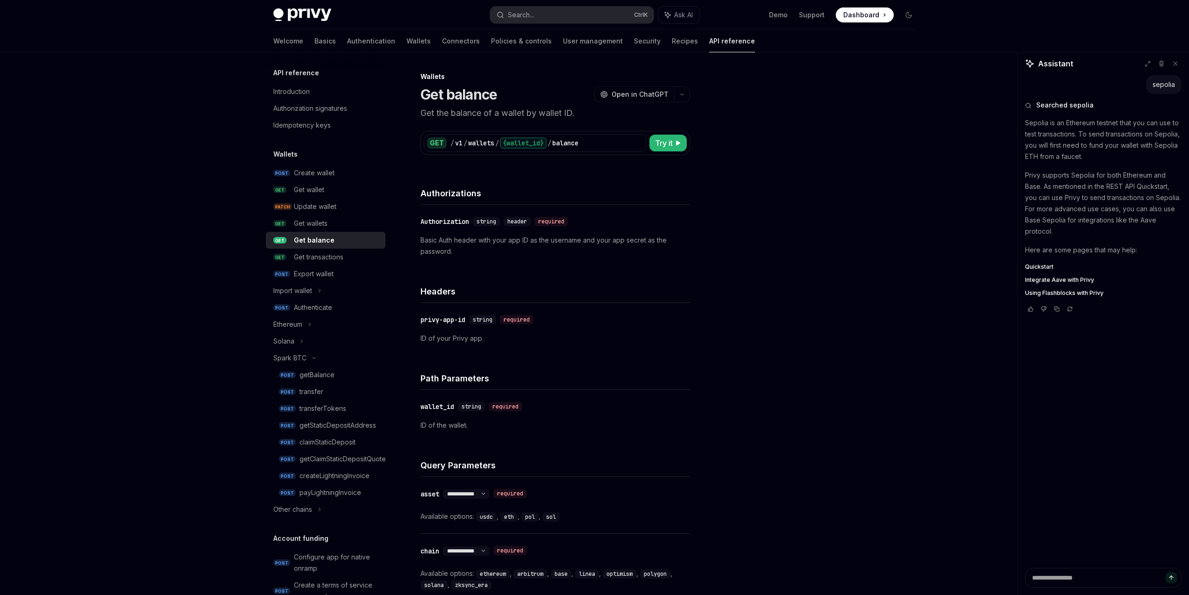
click at [803, 297] on div "Get balance cURL Copy Ask AI curl --request GET \ --url https://api.privy.io/v1…" at bounding box center [819, 333] width 209 height 524
click at [805, 373] on div "Get balance cURL Copy Ask AI curl --request GET \ --url https://api.privy.io/v1…" at bounding box center [819, 333] width 209 height 524
drag, startPoint x: 526, startPoint y: 243, endPoint x: 616, endPoint y: 244, distance: 89.3
click at [593, 243] on p "Basic Auth header with your app ID as the username and your app secret as the p…" at bounding box center [556, 246] width 270 height 22
click at [640, 245] on p "Basic Auth header with your app ID as the username and your app secret as the p…" at bounding box center [556, 246] width 270 height 22
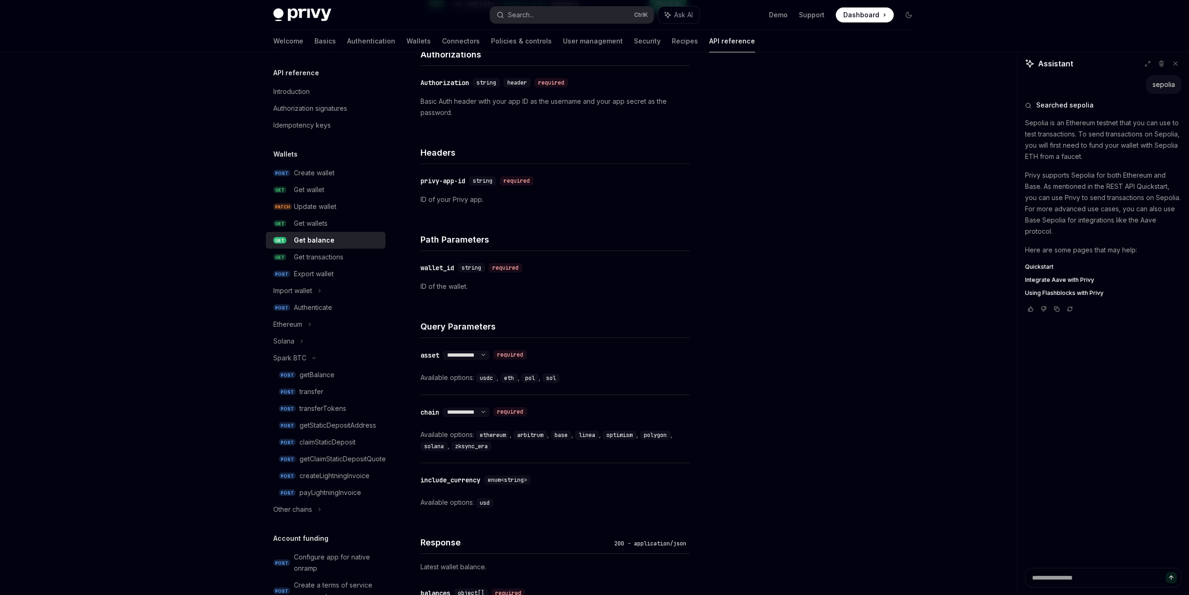
scroll to position [320, 0]
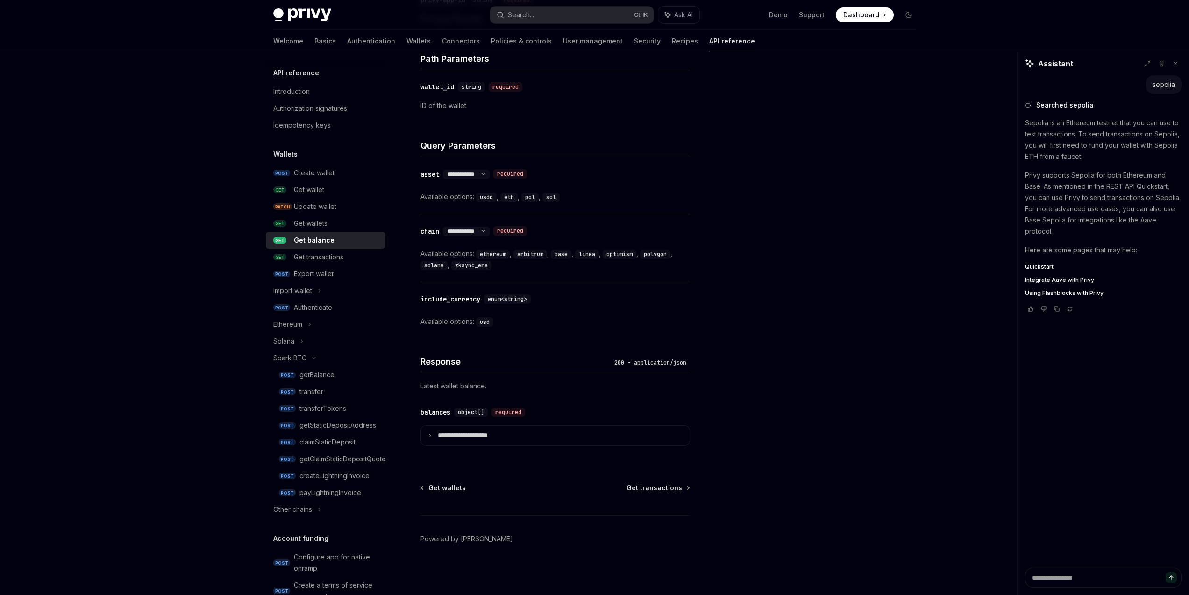
click at [529, 253] on code "arbitrum" at bounding box center [531, 254] width 34 height 9
click at [473, 264] on code "zksync_era" at bounding box center [471, 265] width 40 height 9
click at [498, 254] on code "ethereum" at bounding box center [493, 254] width 34 height 9
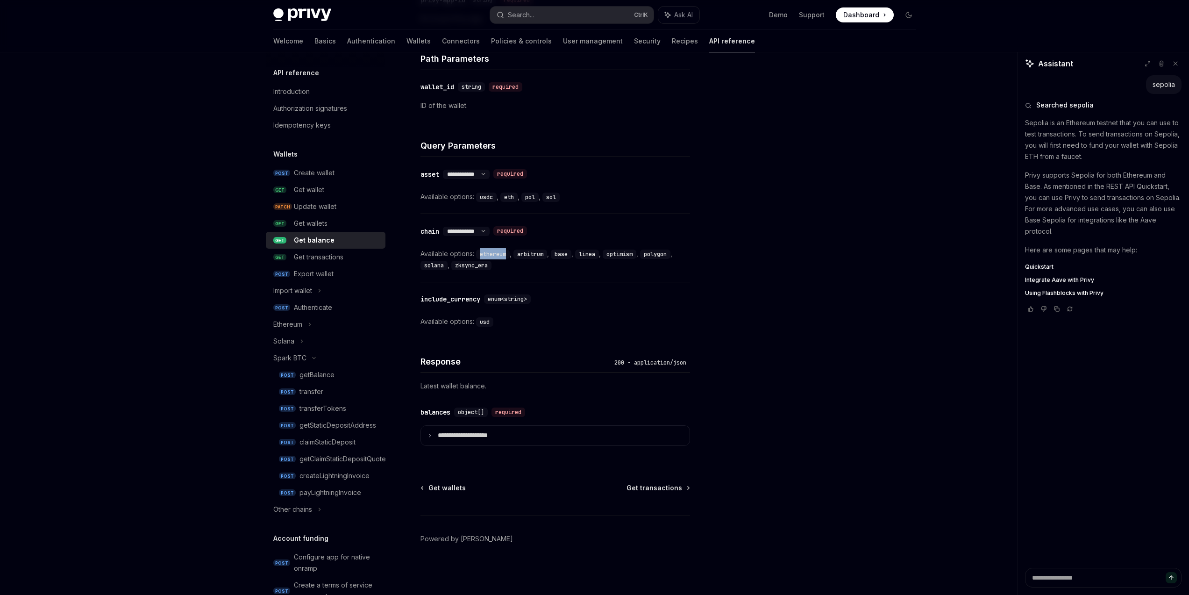
click at [498, 254] on code "ethereum" at bounding box center [493, 254] width 34 height 9
click at [528, 251] on code "arbitrum" at bounding box center [531, 254] width 34 height 9
click at [566, 251] on code "base" at bounding box center [561, 254] width 21 height 9
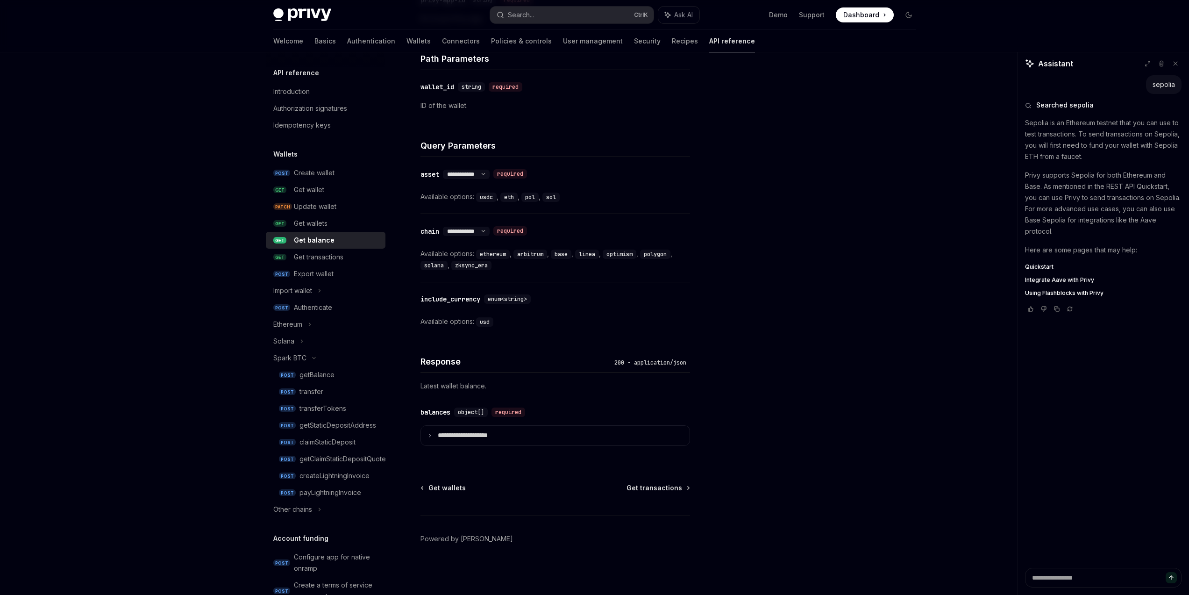
click at [585, 251] on code "linea" at bounding box center [587, 254] width 24 height 9
click at [623, 254] on code "optimism" at bounding box center [620, 254] width 34 height 9
click at [657, 254] on code "polygon" at bounding box center [655, 254] width 30 height 9
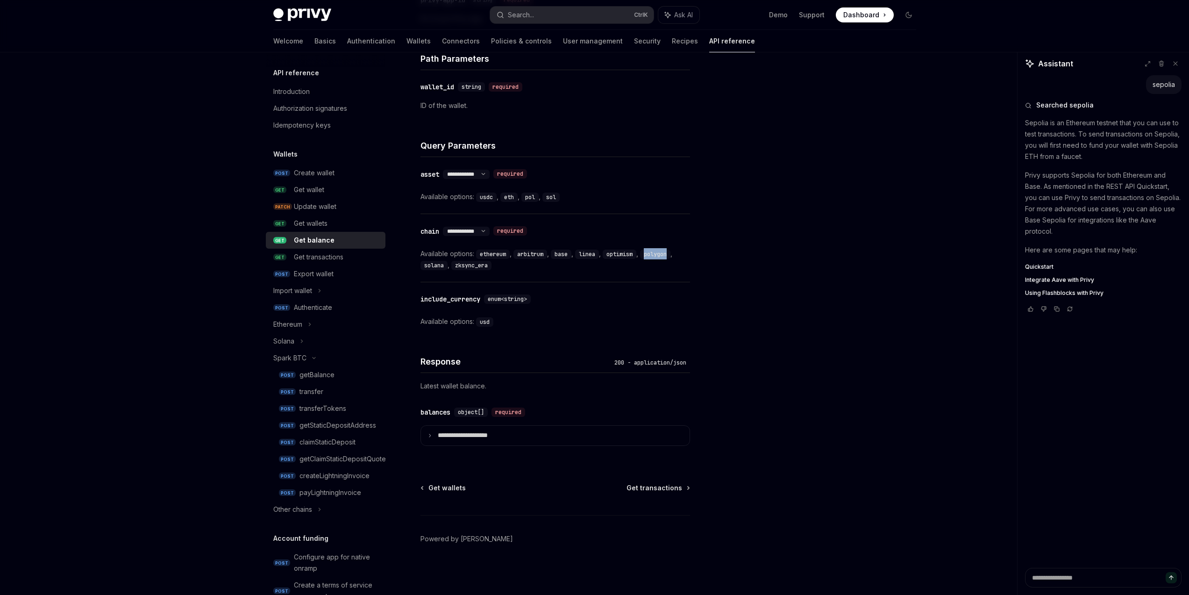
click at [657, 254] on code "polygon" at bounding box center [655, 254] width 30 height 9
click at [439, 261] on code "solana" at bounding box center [434, 265] width 27 height 9
click at [464, 262] on code "zksync_era" at bounding box center [471, 265] width 40 height 9
click at [474, 261] on code "zksync_era" at bounding box center [471, 265] width 40 height 9
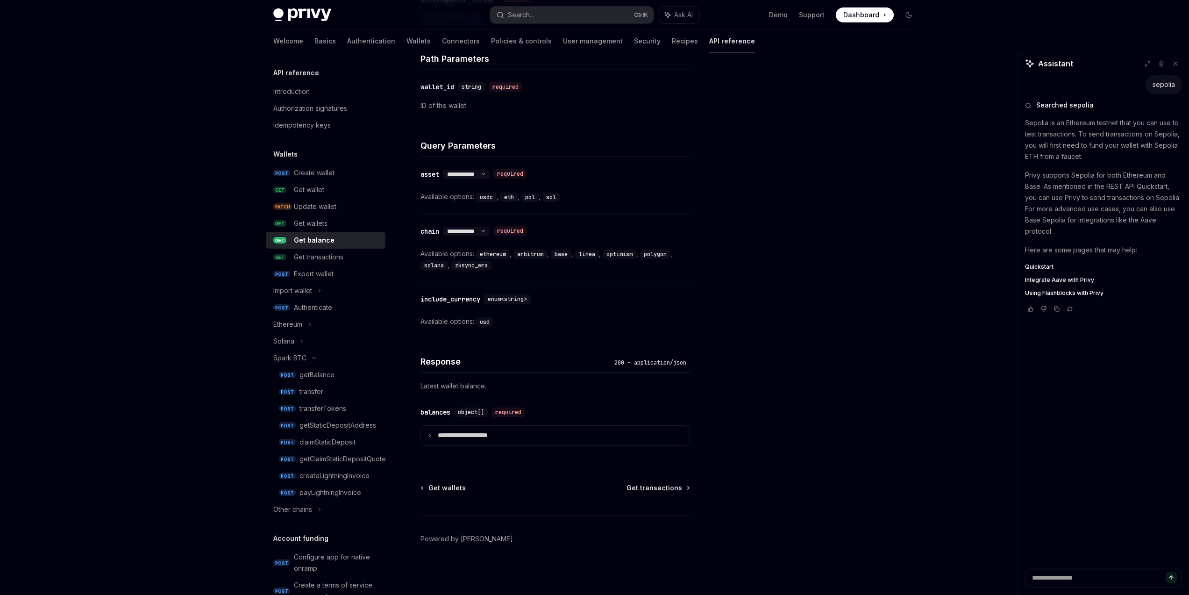
click at [474, 261] on code "zksync_era" at bounding box center [471, 265] width 40 height 9
click at [499, 253] on code "ethereum" at bounding box center [493, 254] width 34 height 9
click at [541, 253] on code "arbitrum" at bounding box center [531, 254] width 34 height 9
click at [717, 262] on div "Get balance cURL Copy Ask AI curl --request GET \ --url https://api.privy.io/v1…" at bounding box center [819, 333] width 209 height 524
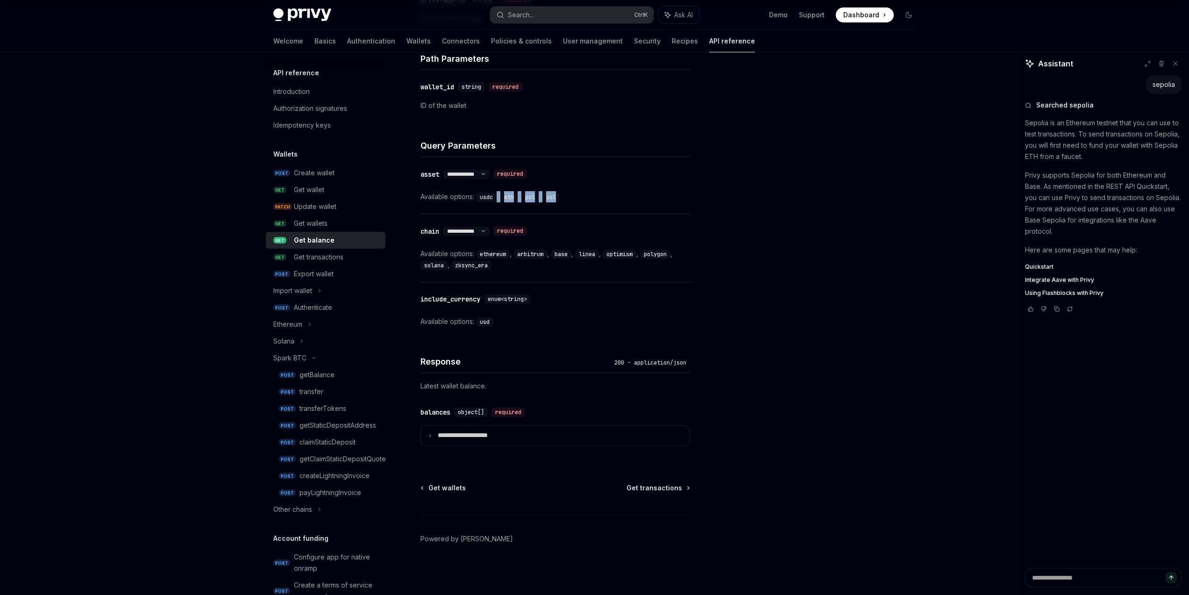
drag, startPoint x: 516, startPoint y: 194, endPoint x: 472, endPoint y: 192, distance: 44.5
click at [472, 192] on div "Available options: usdc , eth , pol , sol" at bounding box center [556, 196] width 270 height 11
click at [578, 210] on div "**********" at bounding box center [556, 185] width 270 height 57
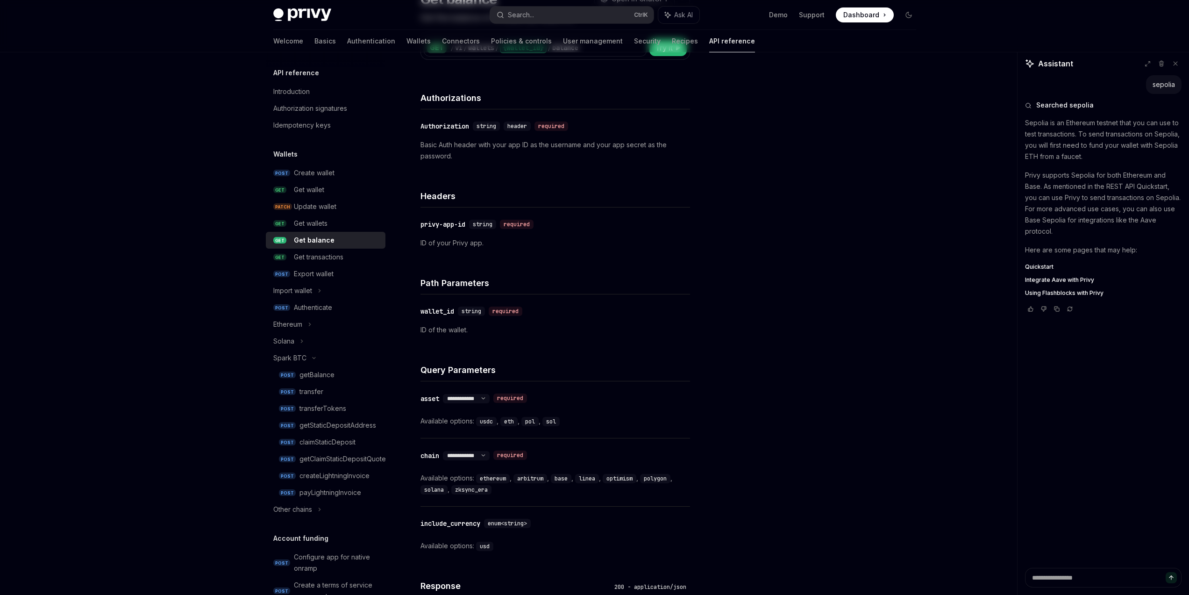
scroll to position [0, 0]
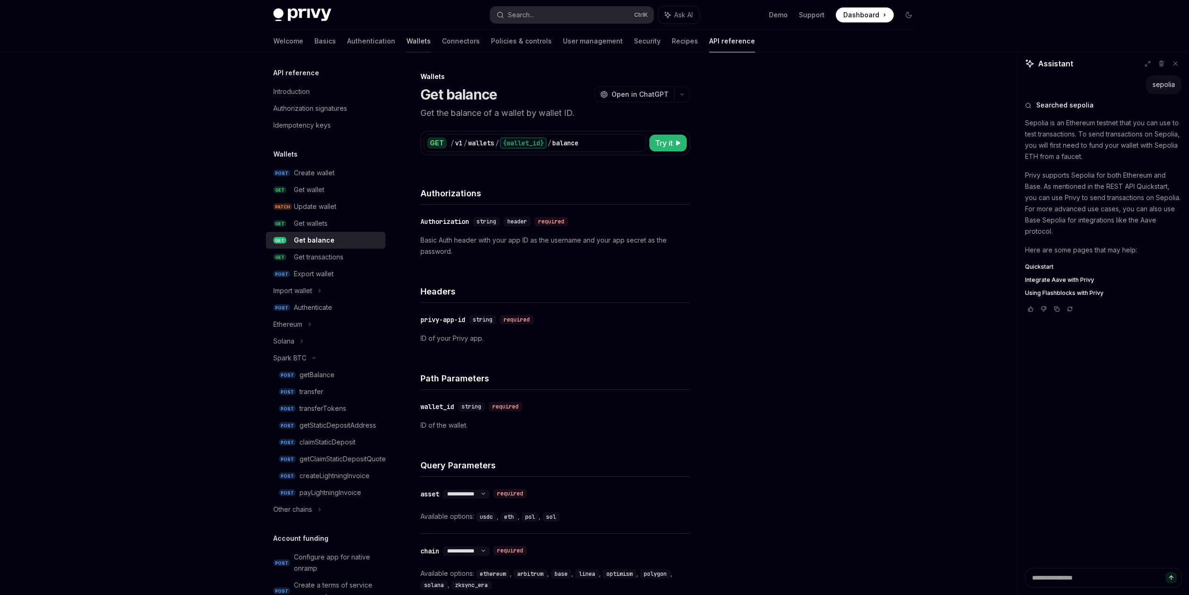
click at [407, 36] on link "Wallets" at bounding box center [419, 41] width 24 height 22
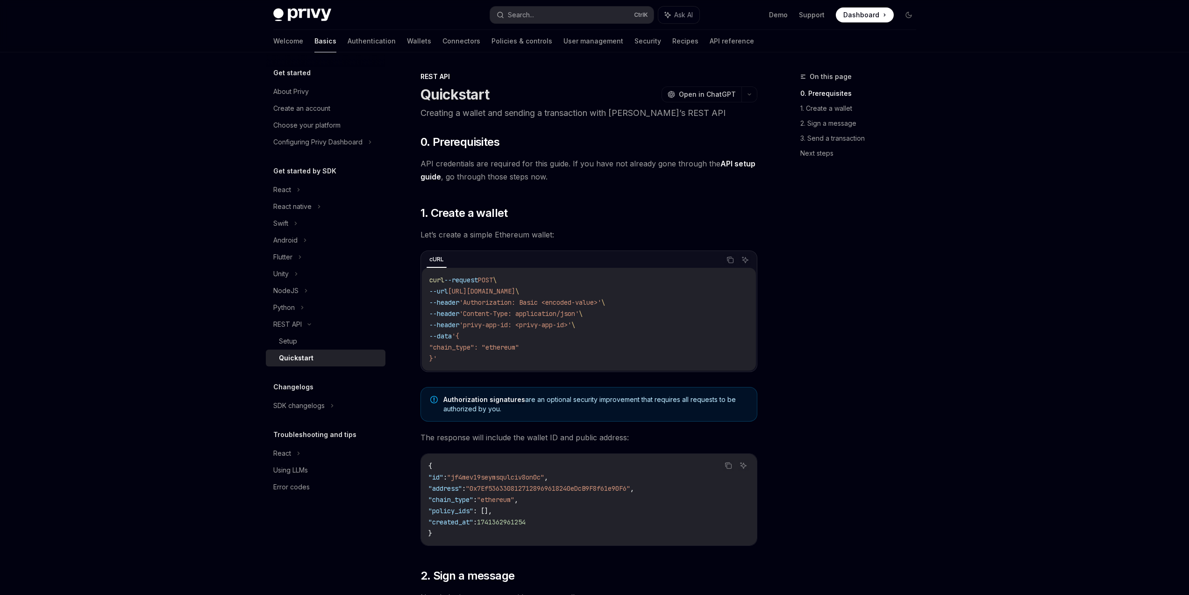
drag, startPoint x: 496, startPoint y: 282, endPoint x: 855, endPoint y: 313, distance: 360.3
click at [753, 301] on div "curl --request POST \ --url https://api.privy.io/v1/wallets \ --header 'Authori…" at bounding box center [589, 319] width 334 height 103
click at [855, 313] on div "On this page 0. Prerequisites 1. Create a wallet 2. Sign a message 3. Send a tr…" at bounding box center [853, 333] width 142 height 524
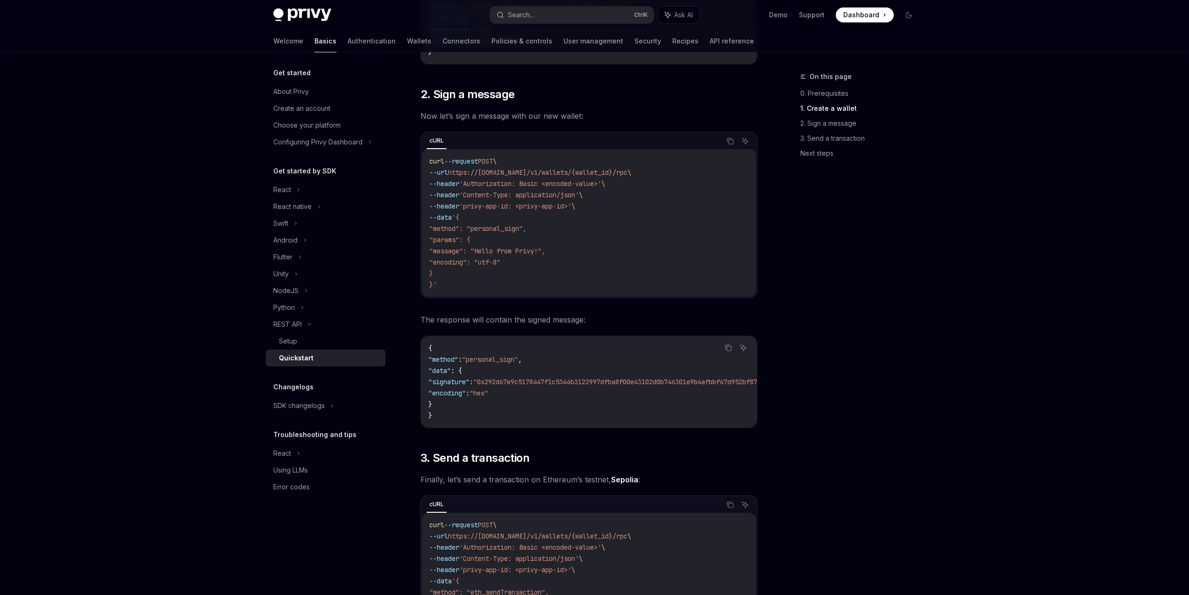
scroll to position [381, 0]
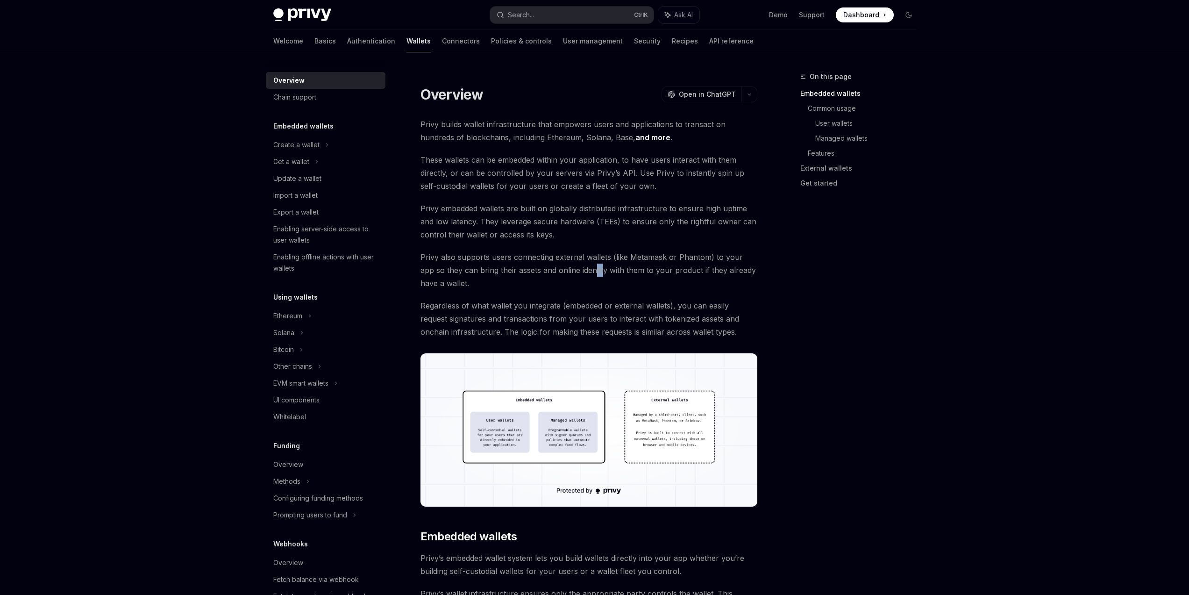
click at [660, 317] on span "Regardless of what wallet you integrate (embedded or external wallets), you can…" at bounding box center [589, 318] width 337 height 39
click at [793, 333] on div "On this page Embedded wallets Common usage User wallets Managed wallets Feature…" at bounding box center [853, 333] width 142 height 524
click at [363, 233] on div "Enabling server-side access to user wallets" at bounding box center [326, 234] width 107 height 22
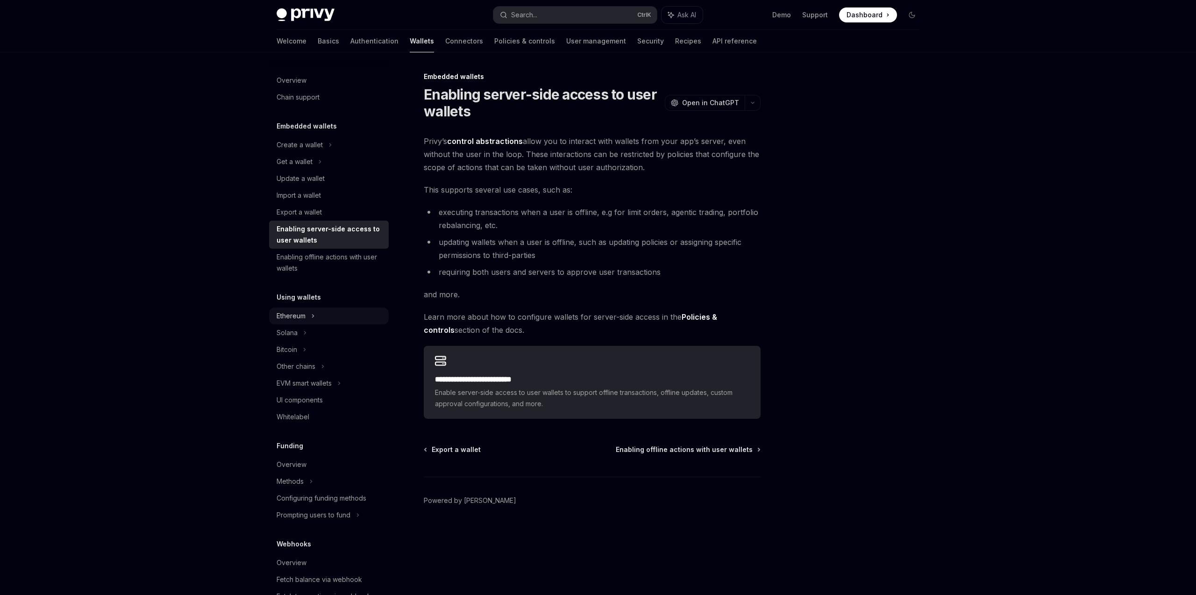
click at [342, 153] on div "Ethereum" at bounding box center [329, 144] width 120 height 17
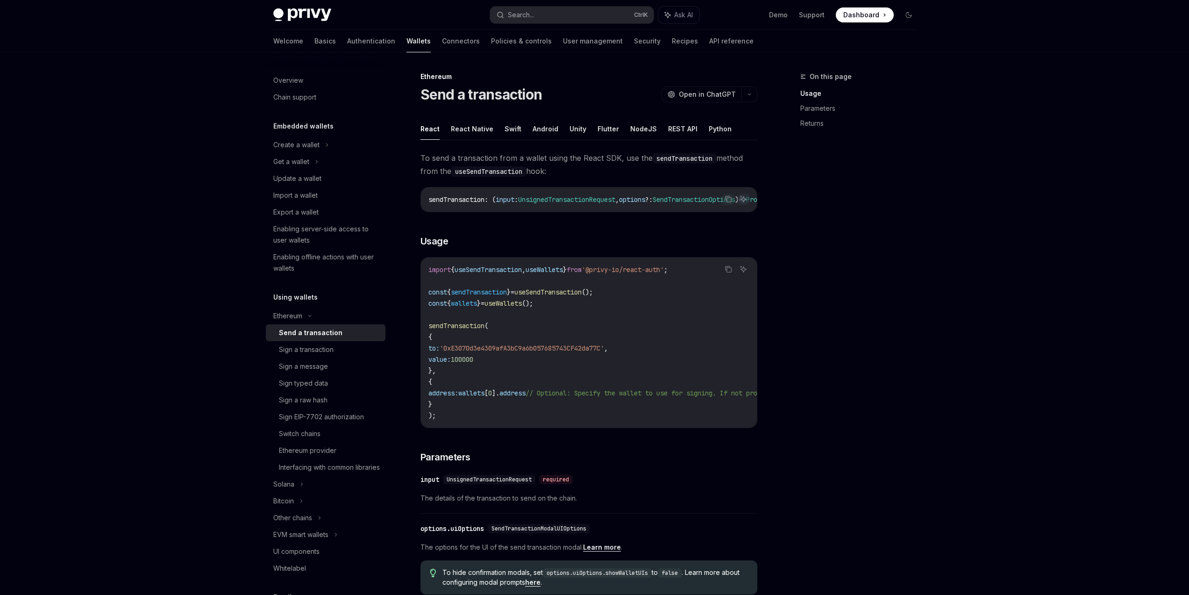
click at [343, 337] on div "Send a transaction" at bounding box center [329, 332] width 101 height 11
type textarea "*"
